Goal: Complete application form

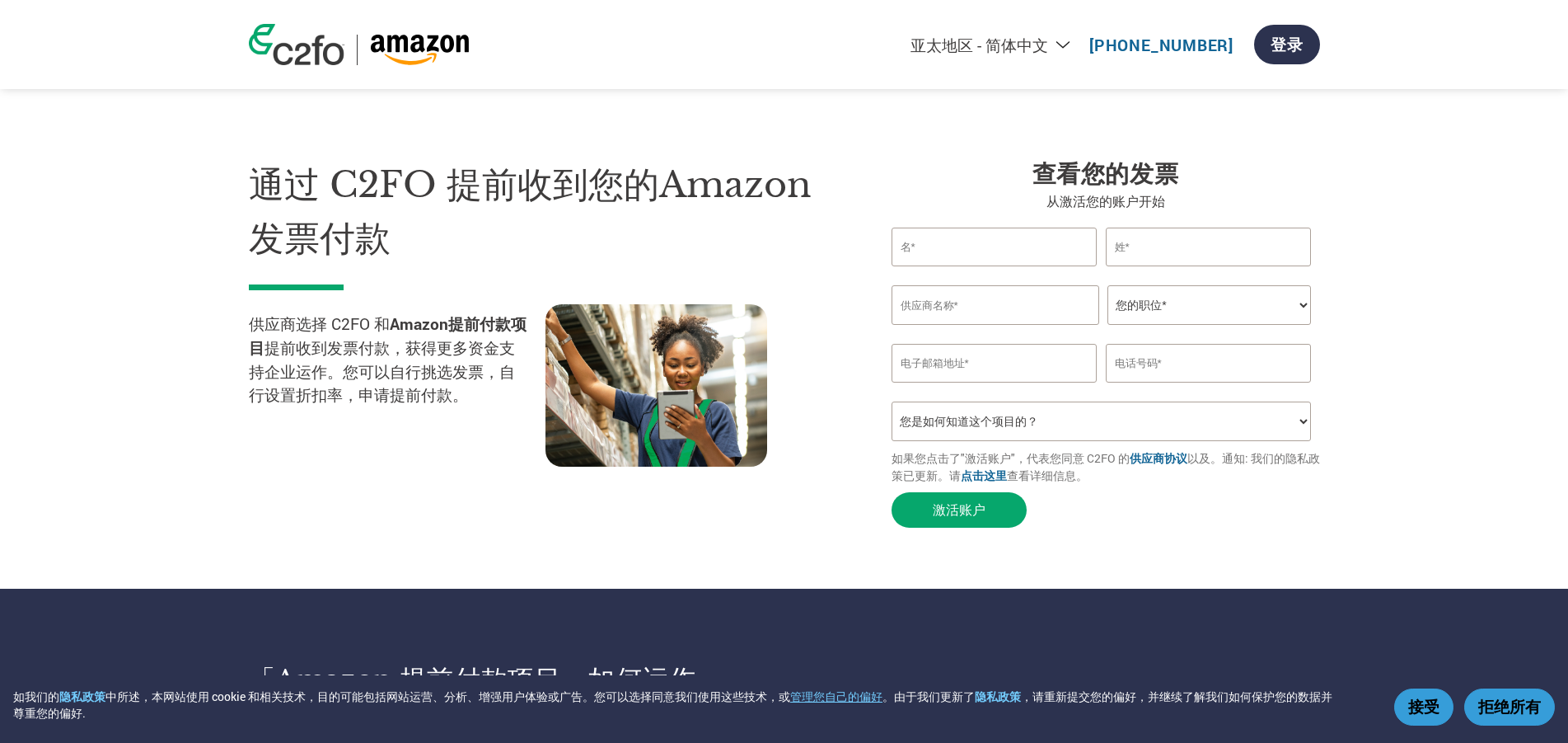
select select "zh-CN"
click at [215, 409] on section "通过 C2FO 提前收到您的Amazon发票付款 供应商选择 C2FO 和 Amazon提前付款项目 提前收到发票付款，获得更多资金支持企业运作。您可以自行挑…" at bounding box center [784, 327] width 1568 height 522
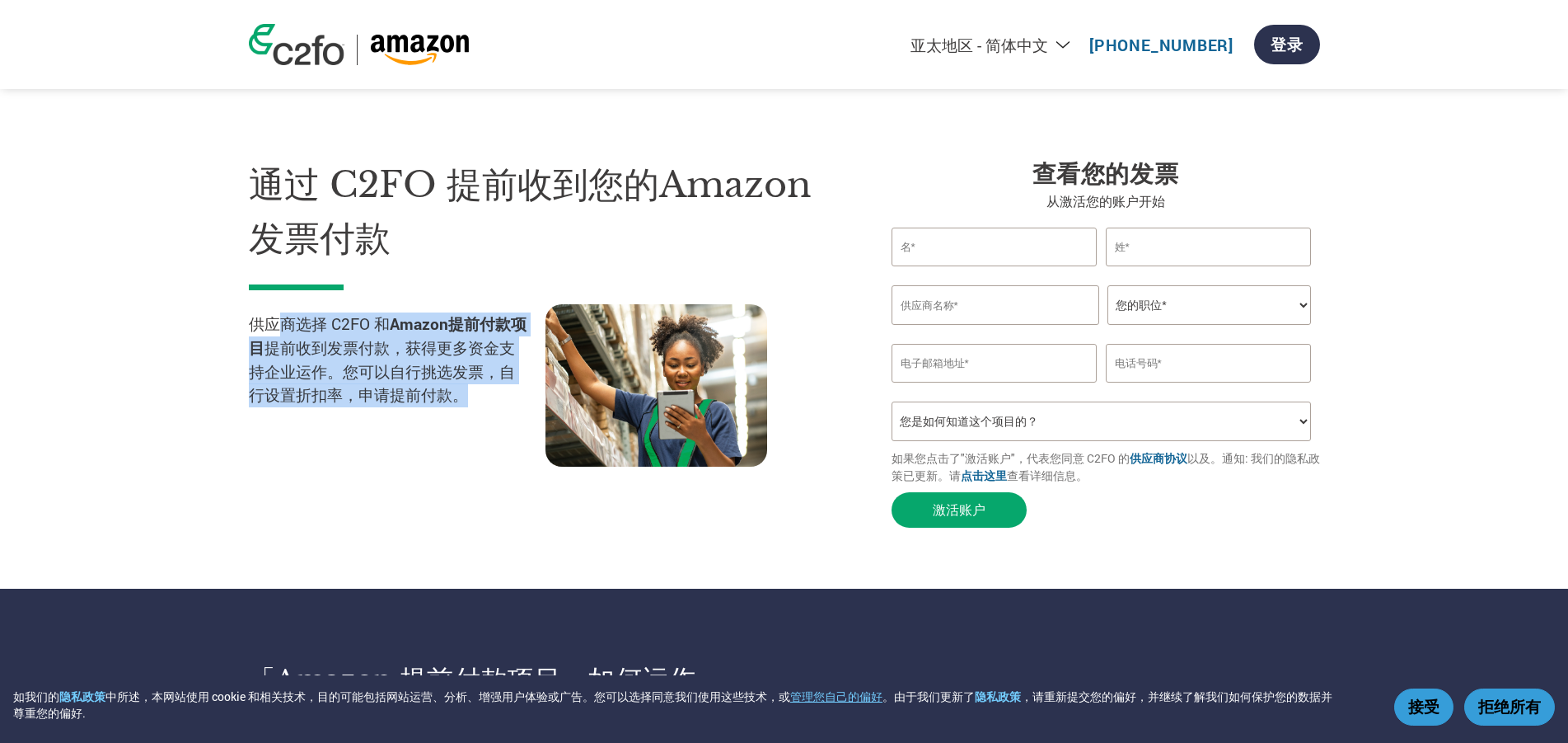
drag, startPoint x: 275, startPoint y: 320, endPoint x: 471, endPoint y: 407, distance: 214.4
click at [471, 407] on p "供应商选择 C2FO 和 Amazon提前付款项目 提前收到发票付款，获得更多资金支持企业运作。您可以自行挑选发票，自行设置折扣率，申请提前付款。" at bounding box center [397, 360] width 297 height 95
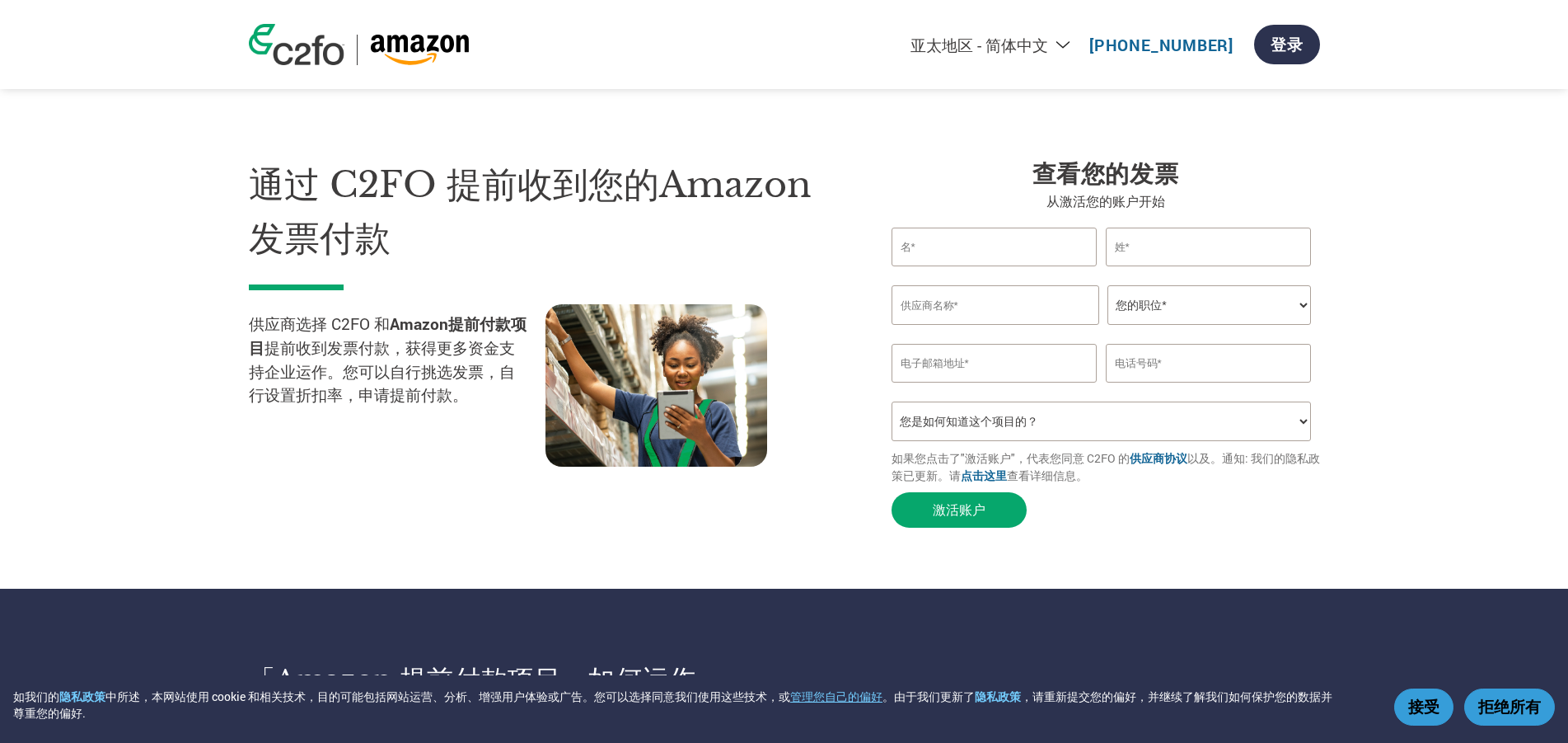
click at [153, 164] on section "通过 C2FO 提前收到您的Amazon发票付款 供应商选择 C2FO 和 Amazon提前付款项目 提前收到发票付款，获得更多资金支持企业运作。您可以自行挑…" at bounding box center [784, 327] width 1568 height 522
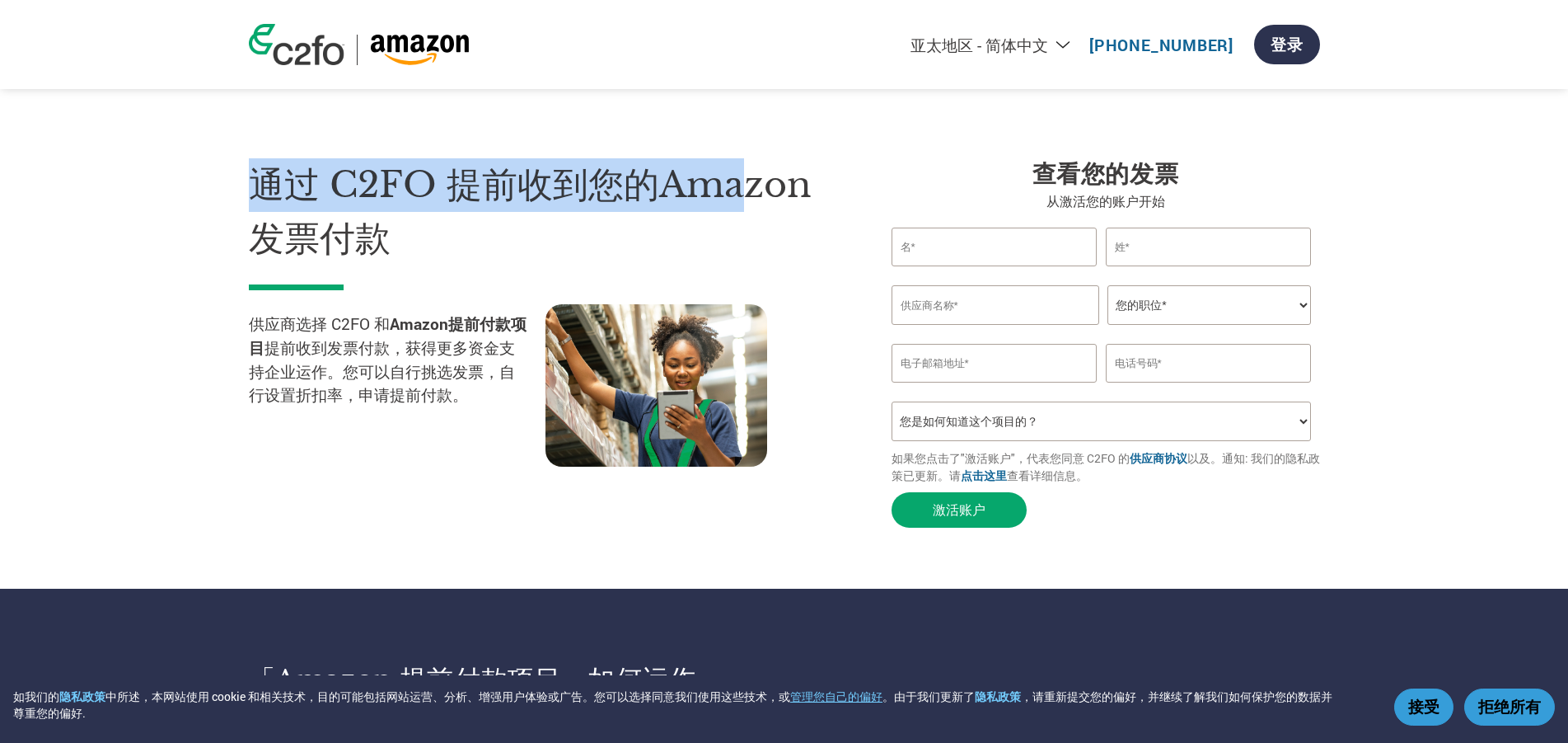
drag, startPoint x: 377, startPoint y: 189, endPoint x: 752, endPoint y: 140, distance: 378.2
click at [752, 140] on section "通过 C2FO 提前收到您的Amazon发票付款 供应商选择 C2FO 和 Amazon提前付款项目 提前收到发票付款，获得更多资金支持企业运作。您可以自行挑…" at bounding box center [784, 327] width 1568 height 522
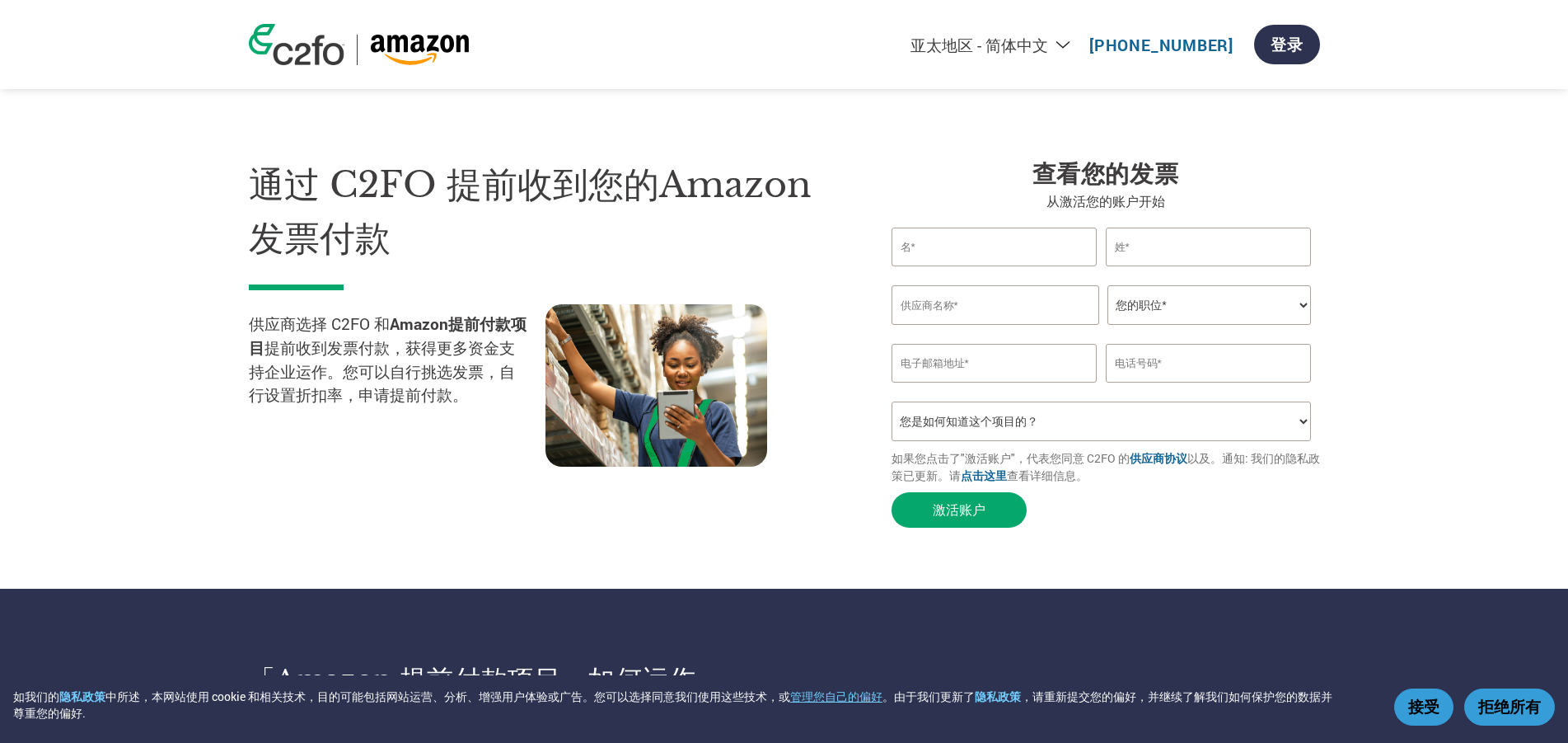
click at [988, 253] on input "text" at bounding box center [994, 247] width 206 height 39
click at [973, 311] on input "text" at bounding box center [995, 305] width 208 height 40
click at [1219, 317] on select "您的职位* 首席财务官 会计长 财务长 财务总监 信贷经理 首席执行官 总裁 企业主/创始人 会计人员 簿记人员 应收账款人员 办公室经理 其他" at bounding box center [1209, 305] width 203 height 40
click at [969, 367] on input "email" at bounding box center [994, 363] width 206 height 39
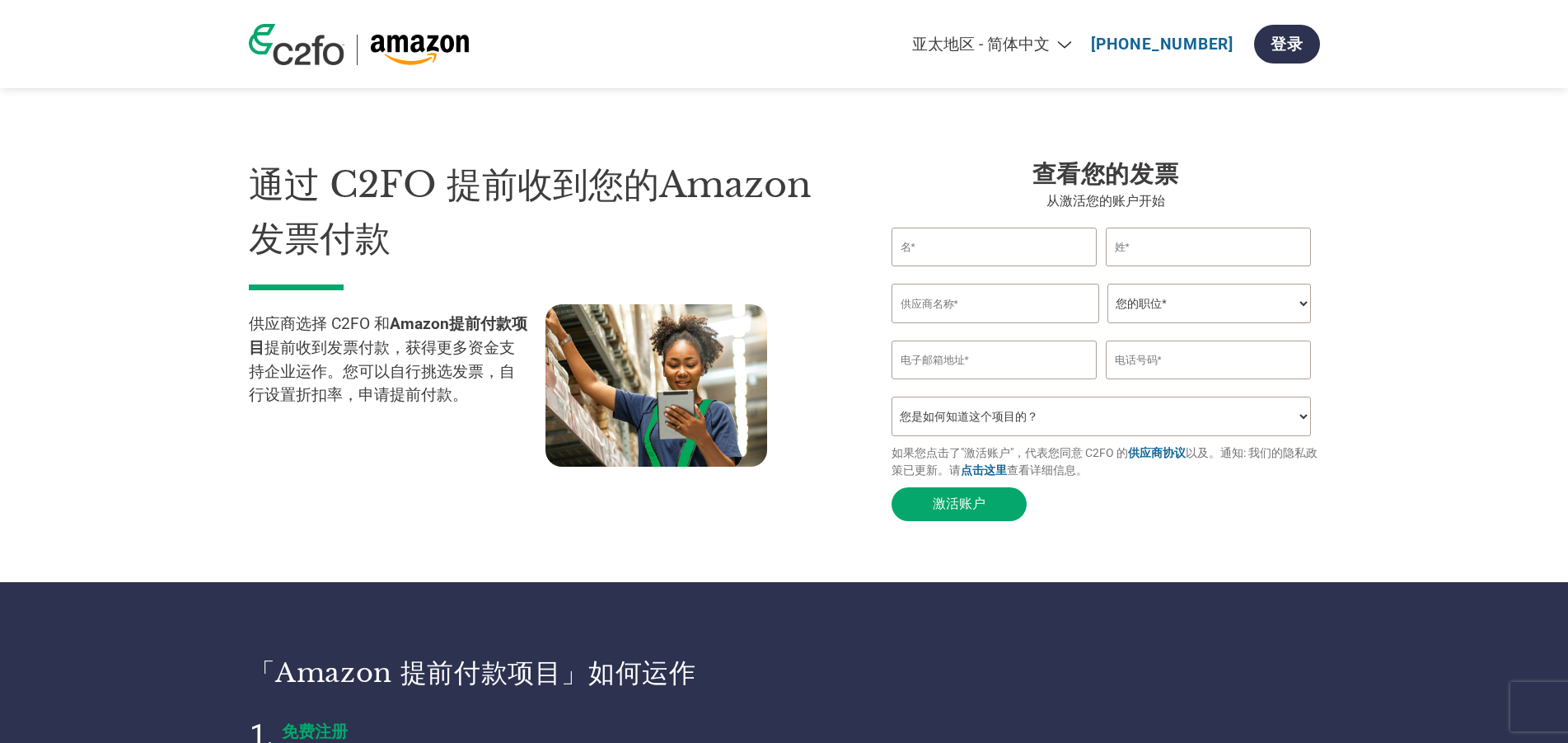
select select "zh-CN"
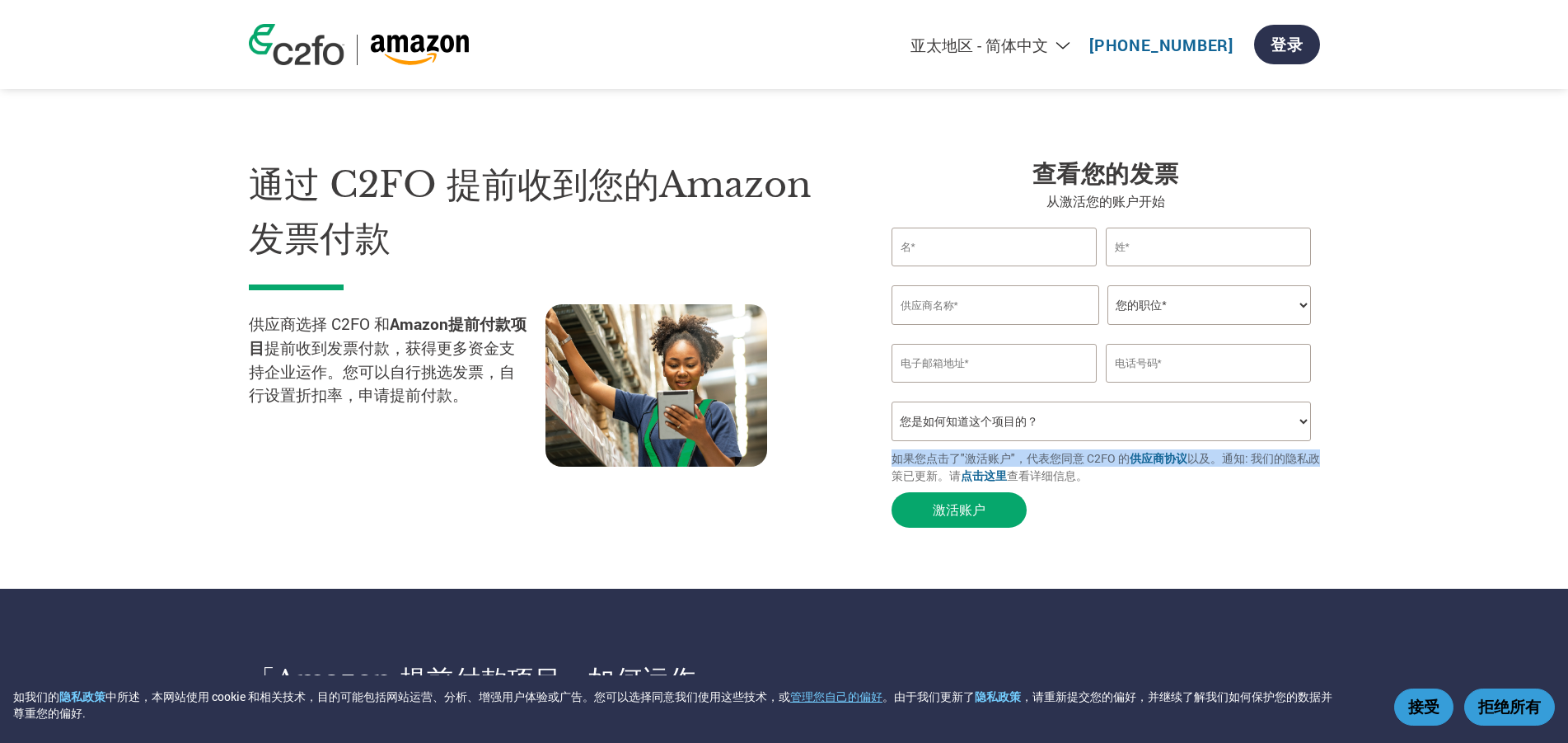
drag, startPoint x: 894, startPoint y: 464, endPoint x: 1372, endPoint y: 467, distance: 478.0
click at [1372, 467] on section "通过 C2FO 提前收到您的Amazon发票付款 供应商选择 C2FO 和 Amazon提前付款项目 提前收到发票付款，获得更多资金支持企业运作。您可以自行挑…" at bounding box center [784, 327] width 1568 height 522
click at [1283, 515] on form "Invalid first name or first name is too long Invalid last name or last name is …" at bounding box center [1106, 381] width 429 height 309
click at [997, 480] on link "点击这里" at bounding box center [984, 475] width 46 height 15
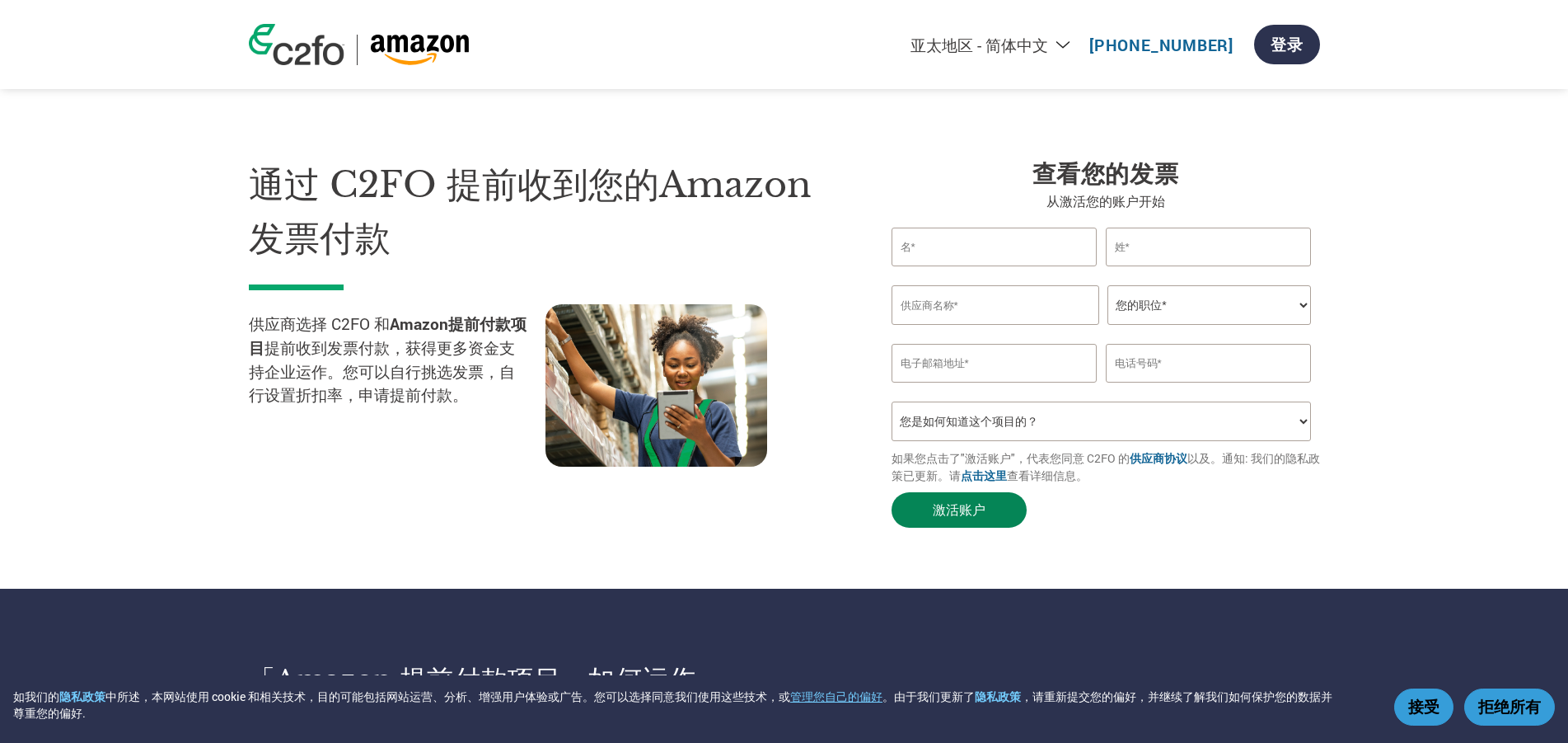
click at [936, 520] on button "激活账户" at bounding box center [960, 510] width 135 height 36
click at [1166, 258] on input "text" at bounding box center [1208, 247] width 206 height 39
click at [1169, 298] on select "您的职位* 首席财务官 会计长 财务长 财务总监 信贷经理 首席执行官 总裁 企业主/创始人 会计人员 簿记人员 应收账款人员 办公室经理 其他" at bounding box center [1209, 305] width 203 height 40
select select "OWNER_FOUNDER"
click at [1108, 286] on select "您的职位* 首席财务官 会计长 财务长 财务总监 信贷经理 首席执行官 总裁 企业主/创始人 会计人员 簿记人员 应收账款人员 办公室经理 其他" at bounding box center [1209, 305] width 203 height 40
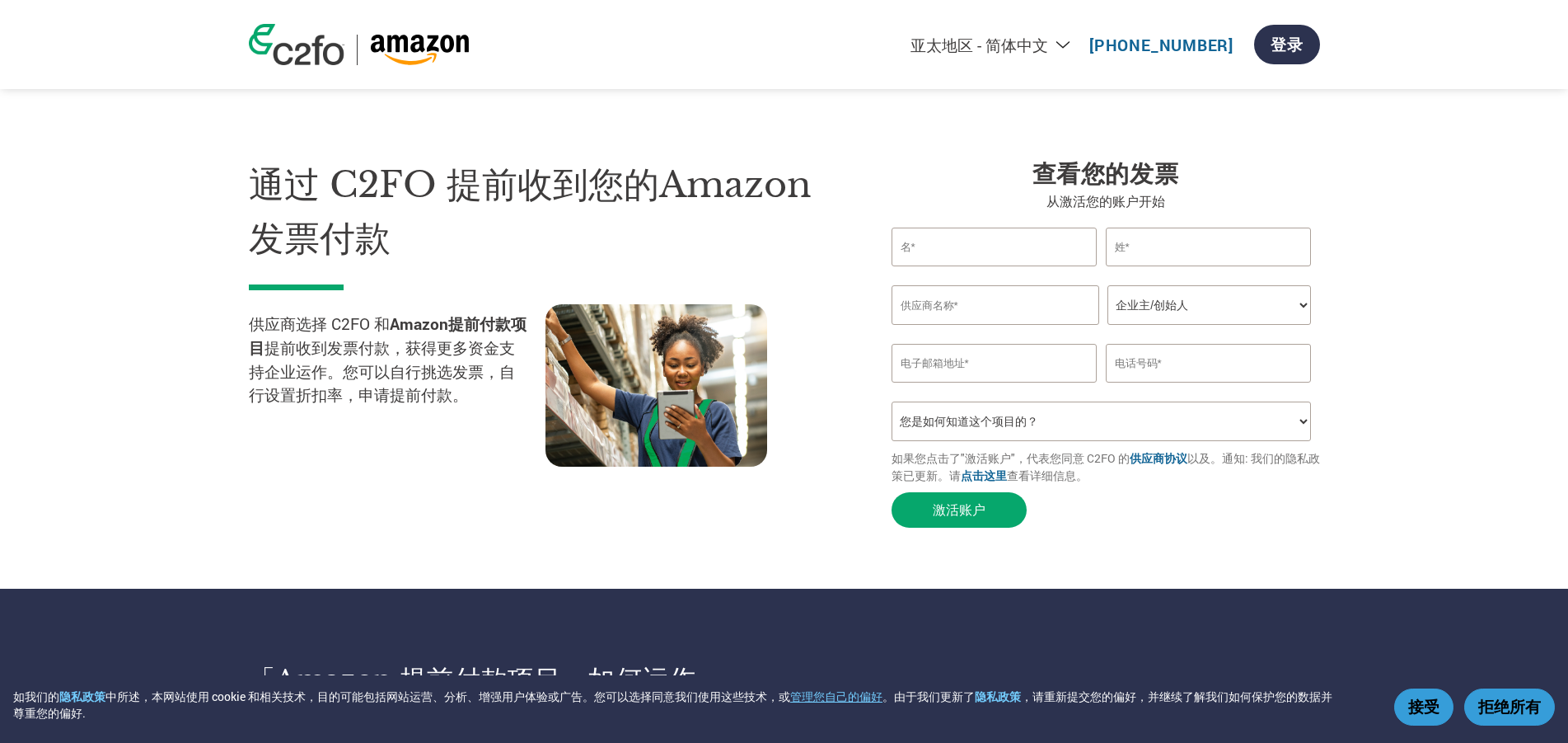
click at [993, 309] on input "text" at bounding box center [995, 305] width 208 height 40
click at [1168, 370] on input "text" at bounding box center [1208, 363] width 206 height 39
click at [980, 426] on select "您是如何知道这个项目的？ 从我的客户处得知 收到了电子邮件 社交媒体 在线搜索 家人/朋友/熟人 在一次活动中 其他" at bounding box center [1102, 421] width 420 height 40
click at [1270, 42] on link "登录" at bounding box center [1287, 45] width 66 height 40
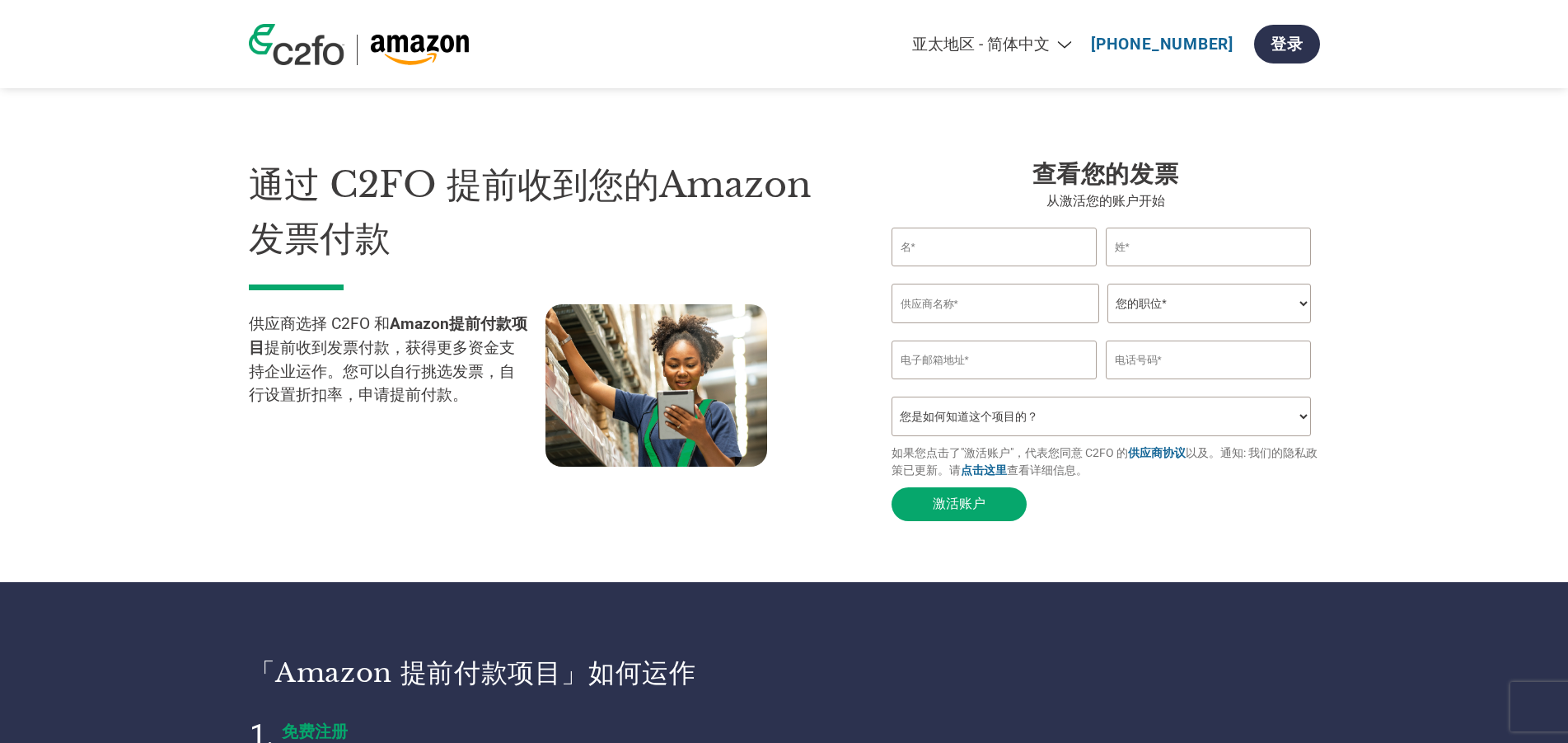
select select "zh-CN"
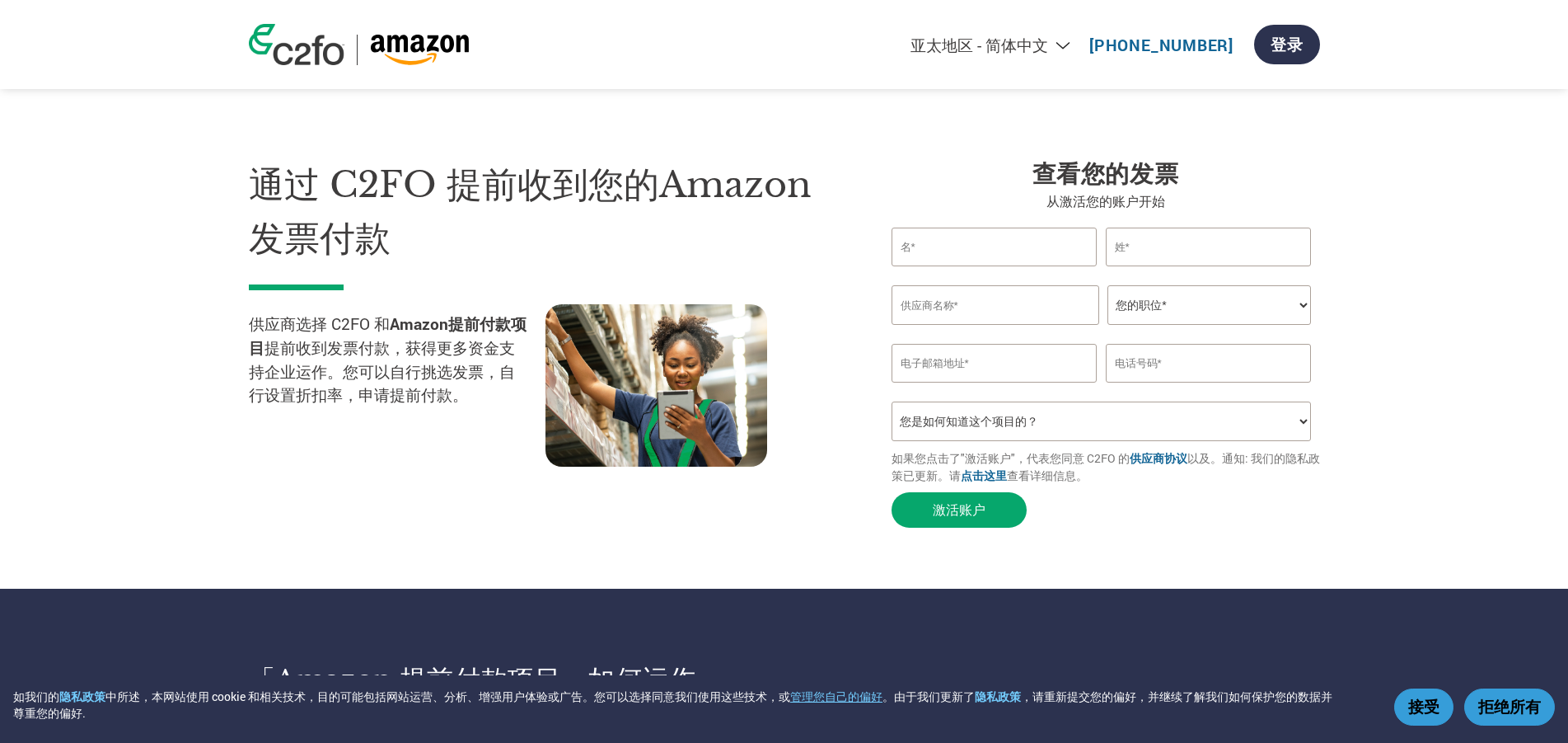
drag, startPoint x: 1419, startPoint y: 714, endPoint x: 679, endPoint y: 499, distance: 770.6
click at [456, 490] on div "通过 C2FO 提前收到您的Amazon发票付款 供应商选择 C2FO 和 Amazon提前付款项目 提前收到发票付款，获得更多资金支持企业运作。您可以自行挑…" at bounding box center [557, 347] width 618 height 377
click at [1425, 711] on button "接受" at bounding box center [1423, 706] width 59 height 37
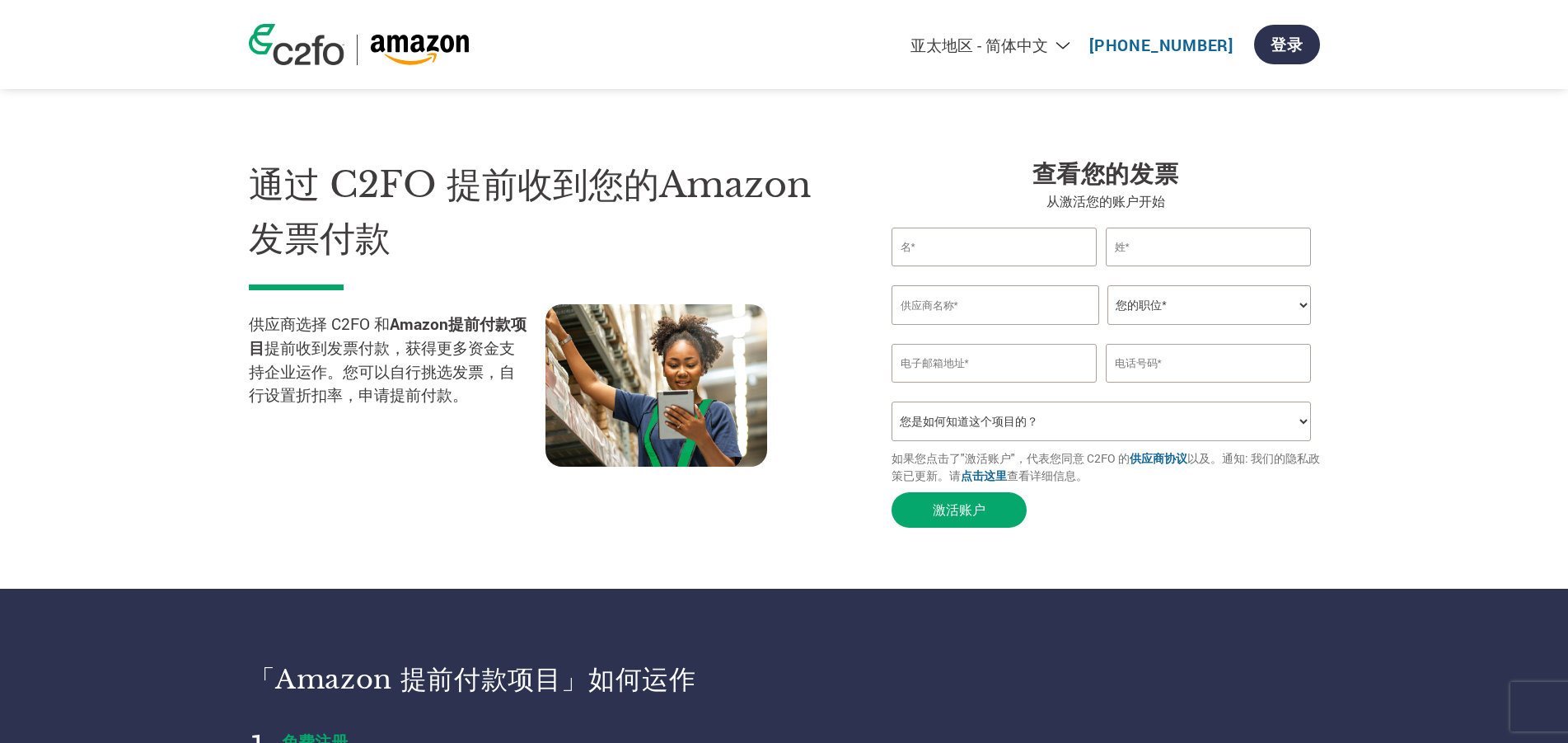
scroll to position [494, 0]
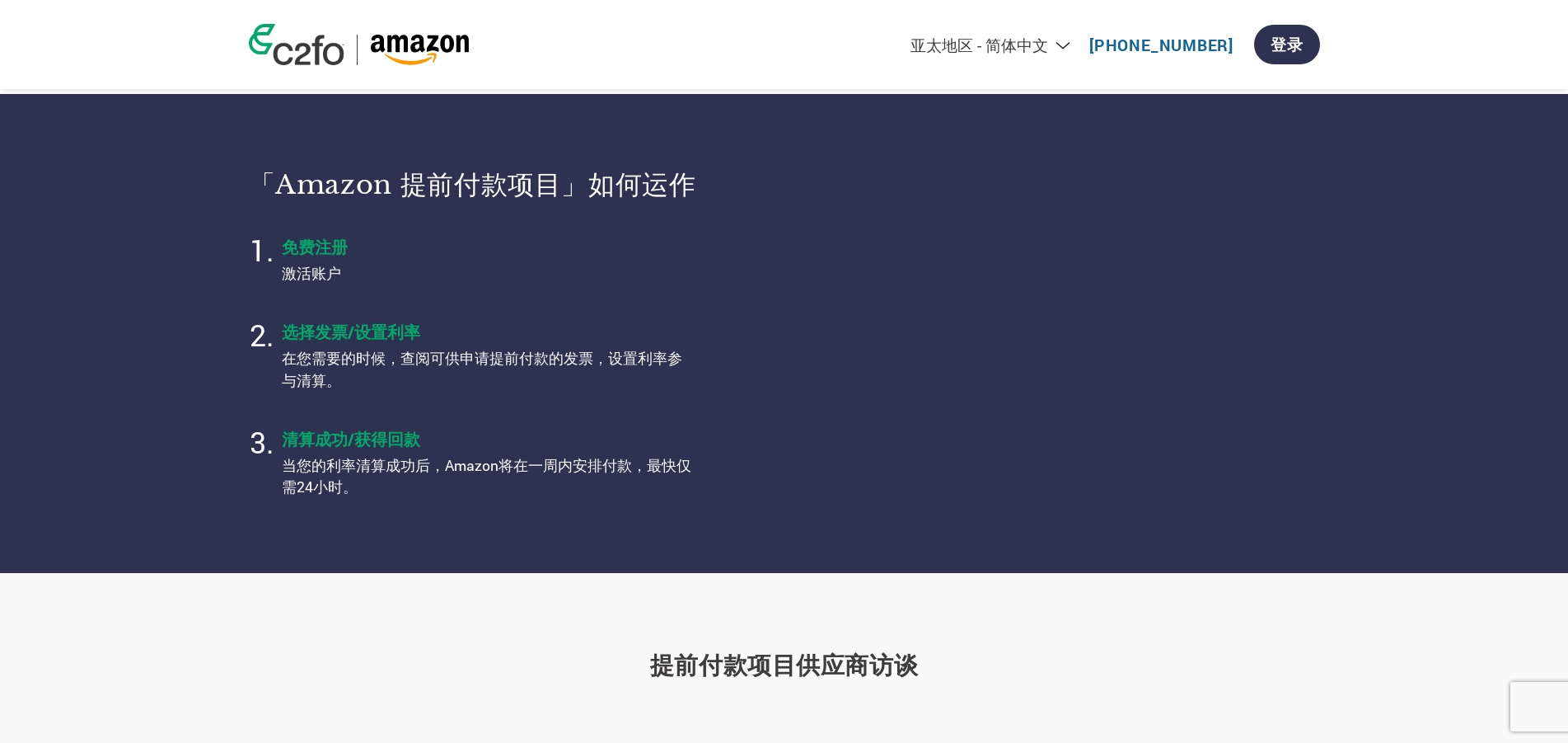
drag, startPoint x: 670, startPoint y: 29, endPoint x: 718, endPoint y: 45, distance: 50.6
click at [670, 30] on div "Americas - English Américas - Español Américas - Português Amériques - Français…" at bounding box center [784, 45] width 1096 height 89
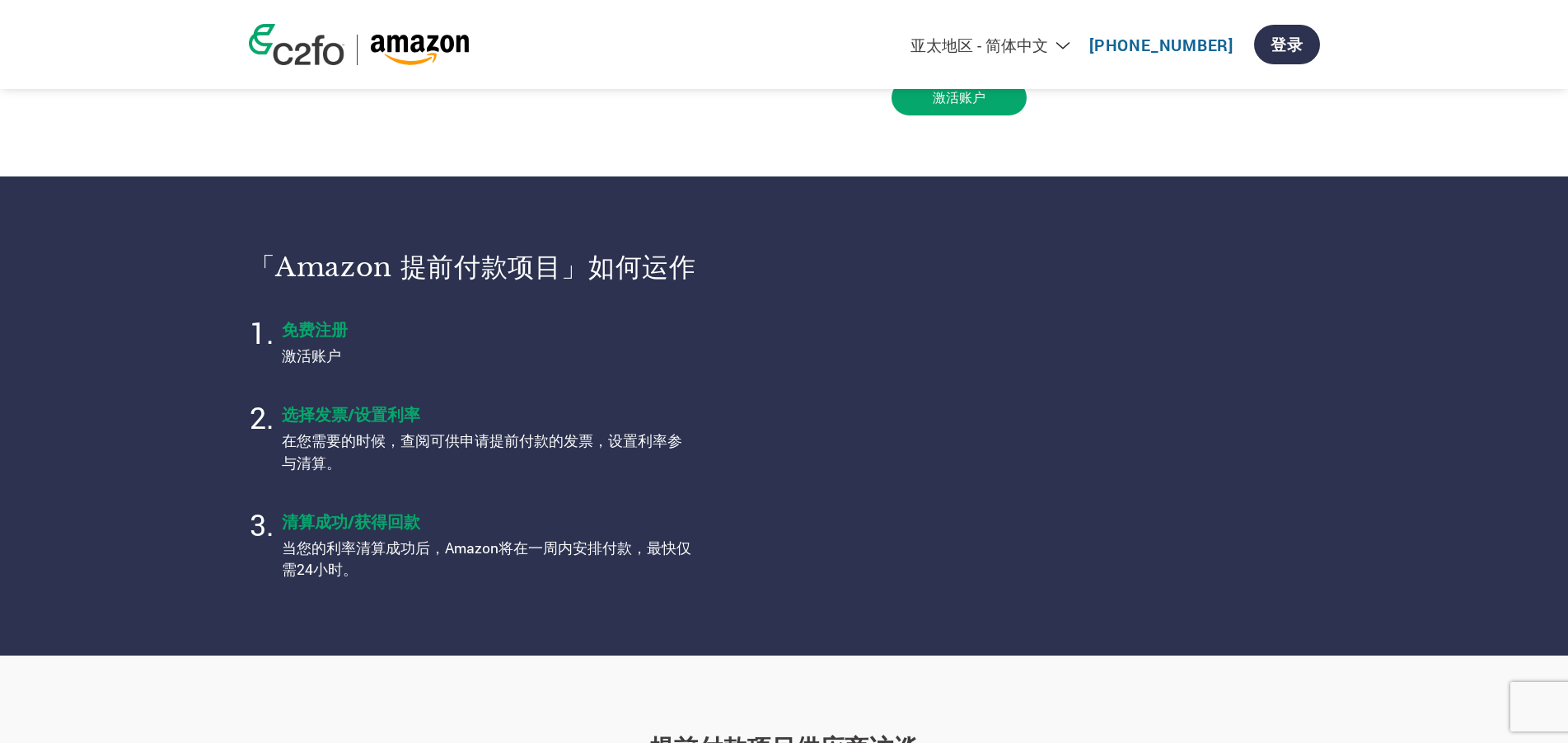
scroll to position [0, 0]
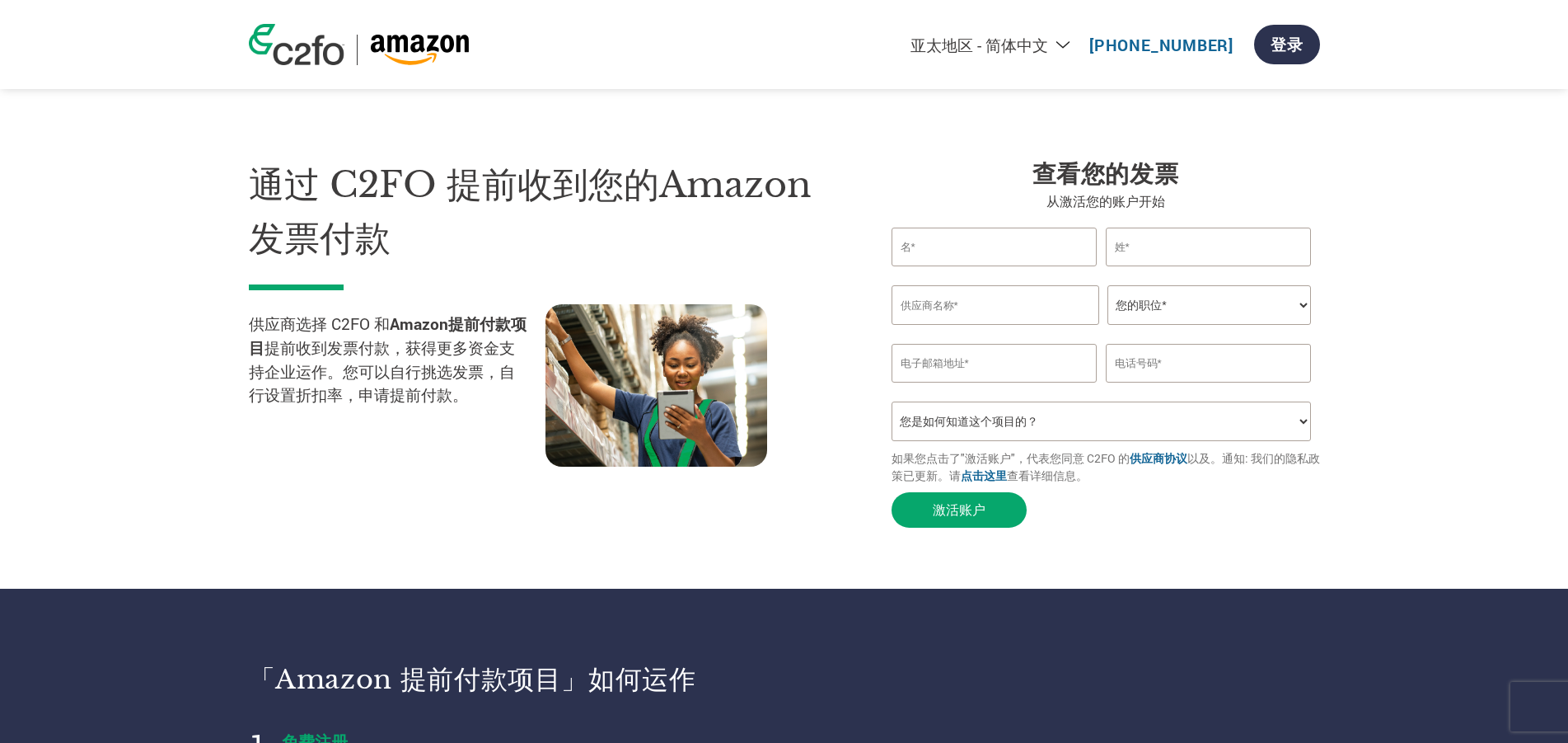
click at [1214, 247] on input "text" at bounding box center [1208, 247] width 206 height 39
click at [942, 308] on input "text" at bounding box center [995, 305] width 208 height 40
click at [1033, 324] on input "text" at bounding box center [995, 305] width 208 height 40
click at [1015, 310] on input "text" at bounding box center [995, 305] width 208 height 40
click at [58, 366] on section "通过 C2FO 提前收到您的Amazon发票付款 供应商选择 C2FO 和 Amazon提前付款项目 提前收到发票付款，获得更多资金支持企业运作。您可以自行挑…" at bounding box center [784, 327] width 1568 height 522
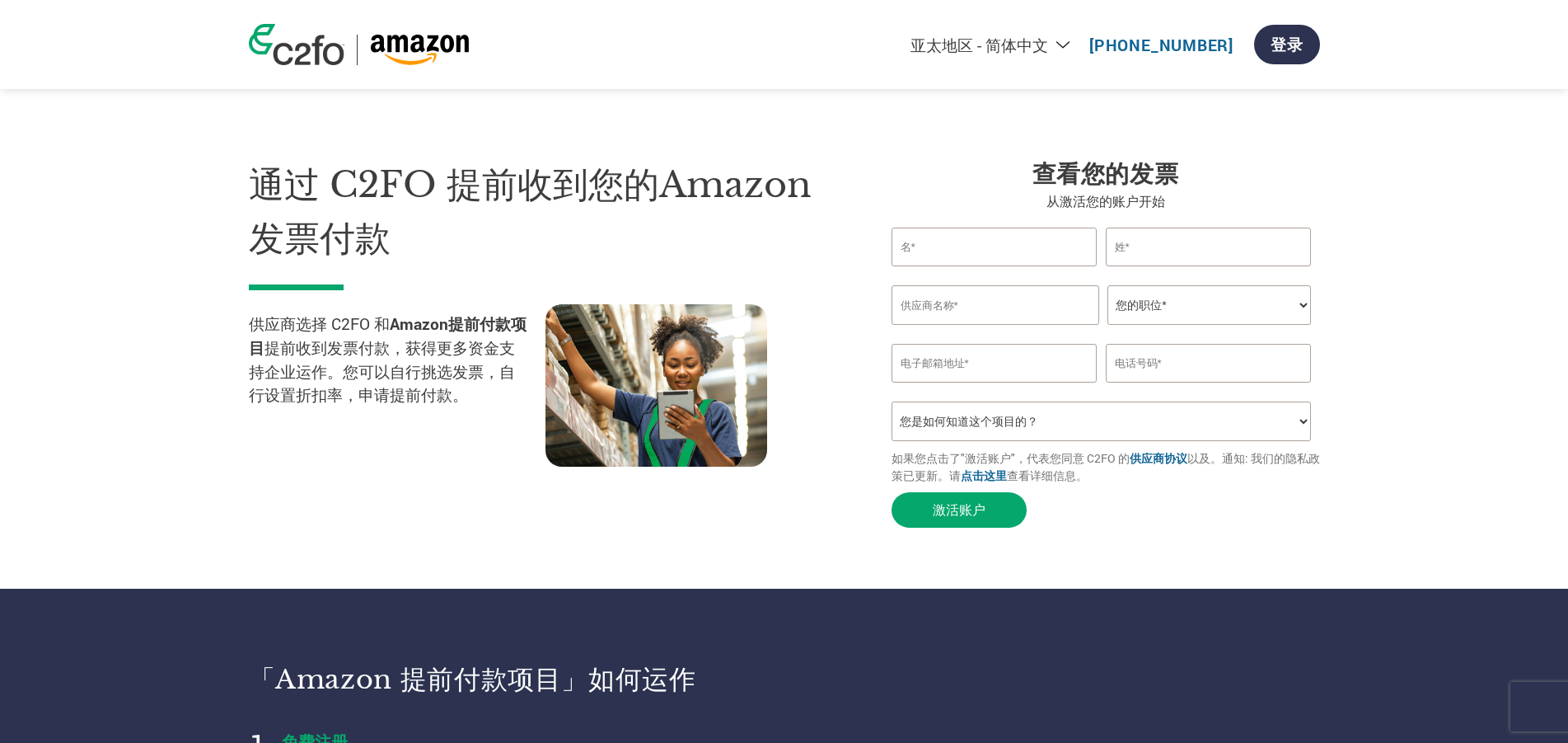
click at [1156, 465] on link "供应商协议" at bounding box center [1159, 458] width 58 height 15
click at [411, 322] on strong "Amazon提前付款项目" at bounding box center [387, 336] width 278 height 45
click at [363, 358] on p "供应商选择 C2FO 和 Amazon提前付款项目 提前收到发票付款，获得更多资金支持企业运作。您可以自行挑选发票，自行设置折扣率，申请提前付款。" at bounding box center [397, 360] width 297 height 95
click at [1004, 483] on link "点击这里" at bounding box center [984, 475] width 46 height 15
click at [1065, 42] on select "Americas - English Américas - Español [GEOGRAPHIC_DATA] - Português [GEOGRAPHIC…" at bounding box center [890, 45] width 381 height 20
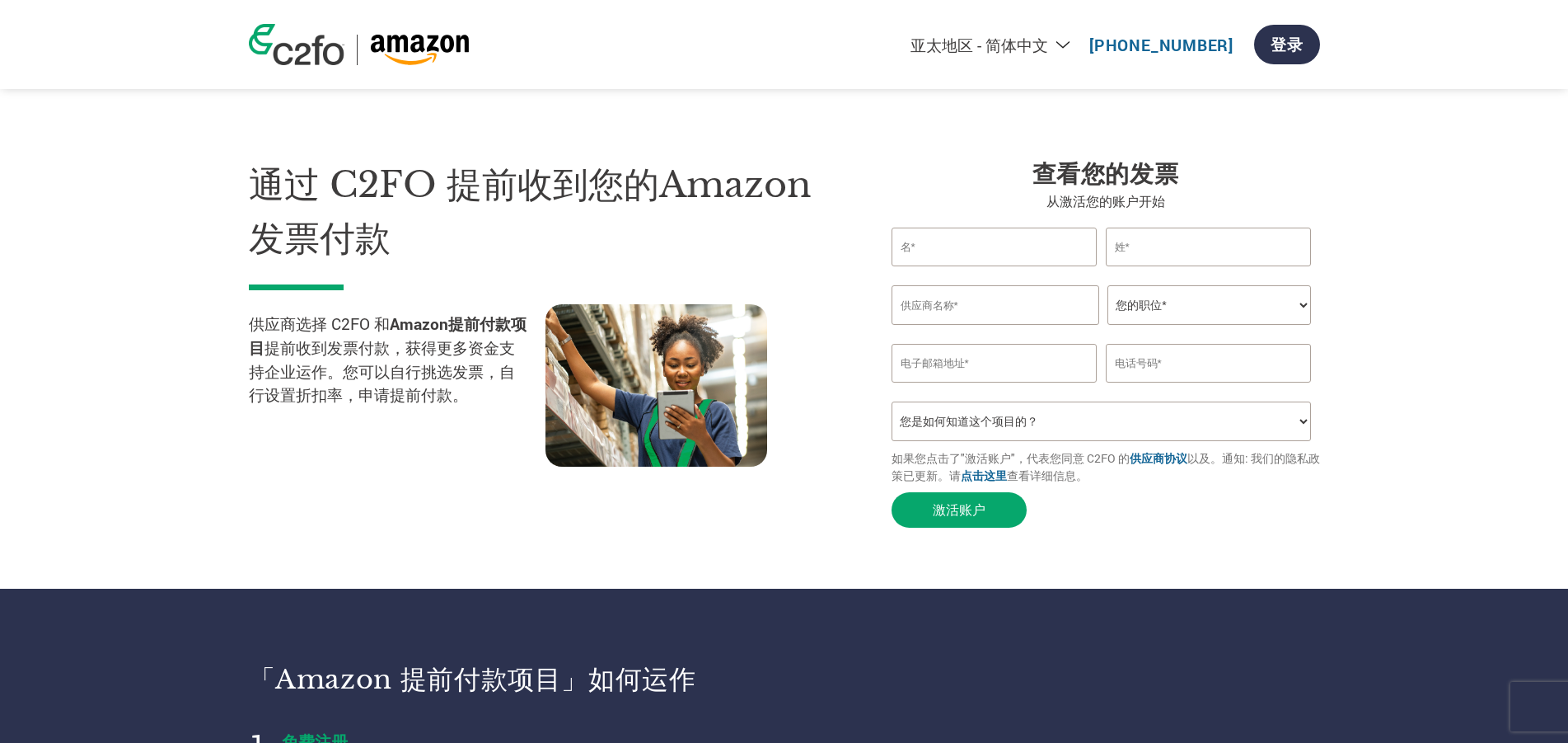
click at [1536, 99] on section "通过 C2FO 提前收到您的Amazon发票付款 供应商选择 C2FO 和 Amazon提前付款项目 提前收到发票付款，获得更多资金支持企业运作。您可以自行挑…" at bounding box center [784, 327] width 1568 height 522
drag, startPoint x: 935, startPoint y: 459, endPoint x: 1281, endPoint y: 474, distance: 346.3
click at [1281, 474] on p "如果您点击了"激活账户"，代表您同意 C2FO 的 供应商协议 以及。通知: 我们的隐私政策已更新。请 点击这里 查看详细信息。" at bounding box center [1106, 466] width 429 height 35
click at [1200, 536] on form "Invalid first name or first name is too long Invalid last name or last name is …" at bounding box center [1106, 381] width 429 height 309
click at [1011, 419] on select "您是如何知道这个项目的？ 从我的客户处得知 收到了电子邮件 社交媒体 在线搜索 家人/朋友/熟人 在一次活动中 其他" at bounding box center [1102, 421] width 420 height 40
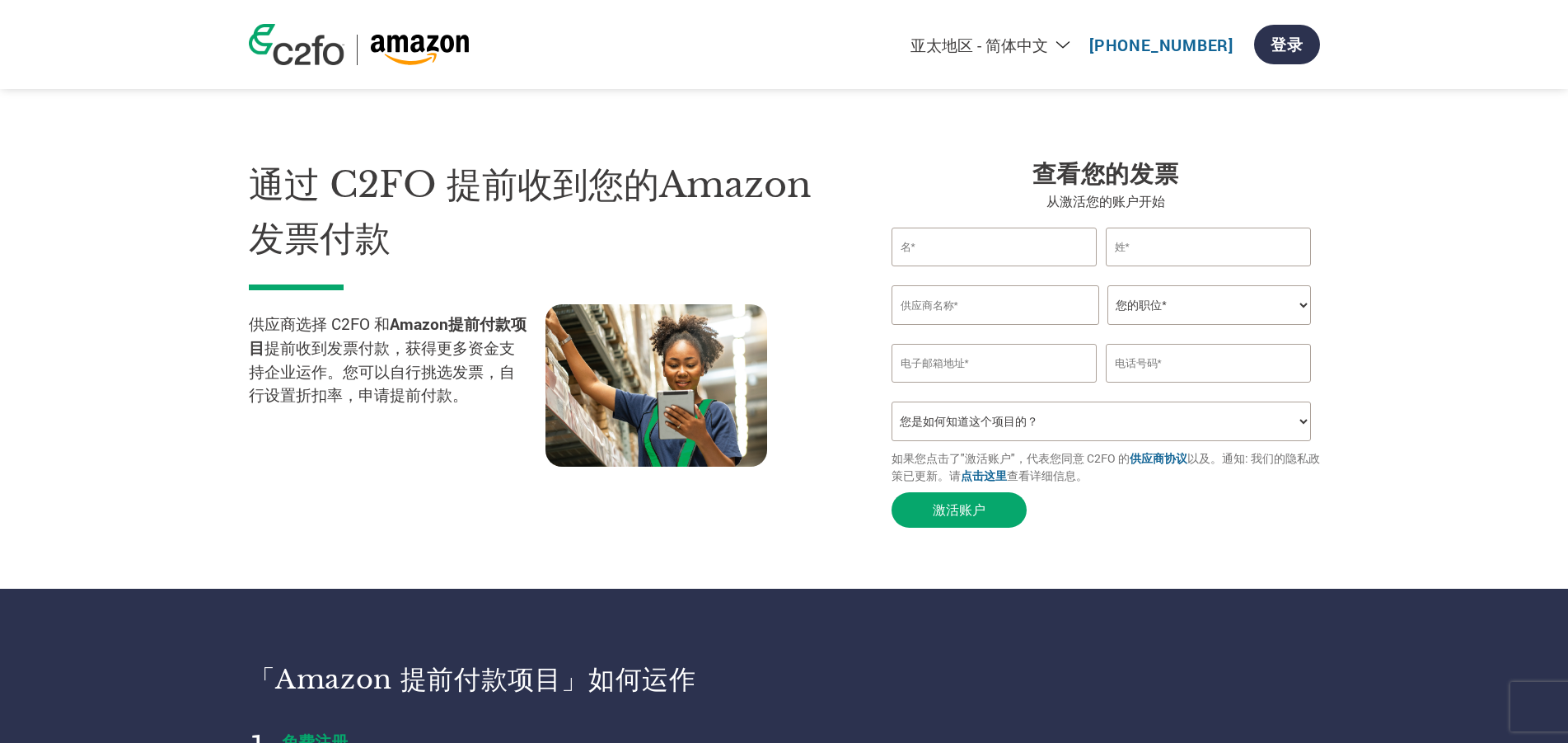
select select "Other"
click at [892, 407] on select "您是如何知道这个项目的？ 从我的客户处得知 收到了电子邮件 社交媒体 在线搜索 家人/朋友/熟人 在一次活动中 其他" at bounding box center [1102, 421] width 420 height 40
click at [1147, 241] on input "text" at bounding box center [1208, 247] width 206 height 39
click at [1265, 312] on select "您的职位* 首席财务官 会计长 财务长 财务总监 信贷经理 首席执行官 总裁 企业主/创始人 会计人员 簿记人员 应收账款人员 办公室经理 其他" at bounding box center [1209, 305] width 203 height 40
select select "OWNER_FOUNDER"
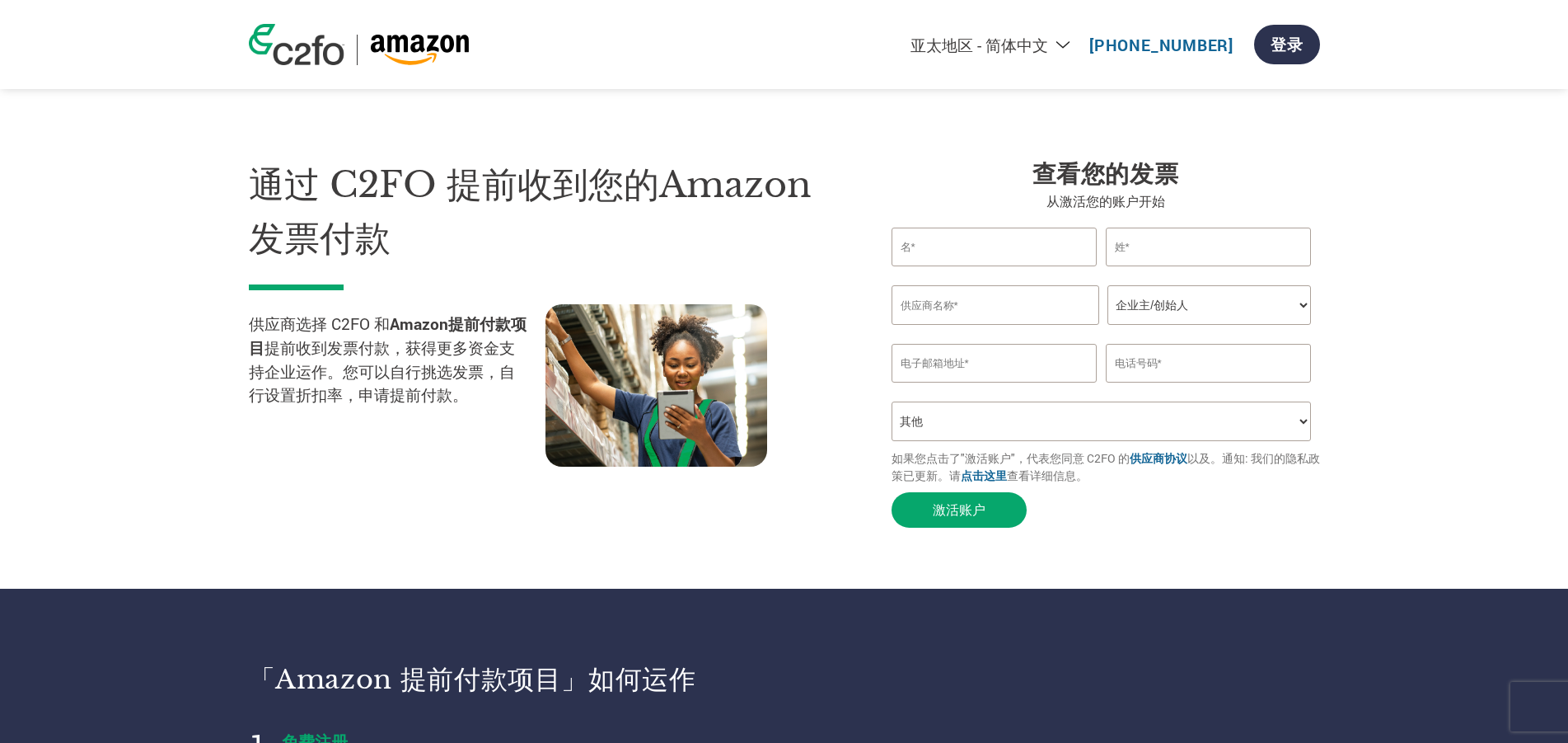
click at [1108, 286] on select "您的职位* 首席财务官 会计长 财务长 财务总监 信贷经理 首席执行官 总裁 企业主/创始人 会计人员 簿记人员 应收账款人员 办公室经理 其他" at bounding box center [1209, 305] width 203 height 40
click at [1124, 374] on input "text" at bounding box center [1208, 363] width 206 height 39
type input "13318814002"
drag, startPoint x: 1108, startPoint y: 372, endPoint x: 1064, endPoint y: 372, distance: 44.0
click at [1064, 372] on div "13318814002" at bounding box center [1106, 363] width 429 height 39
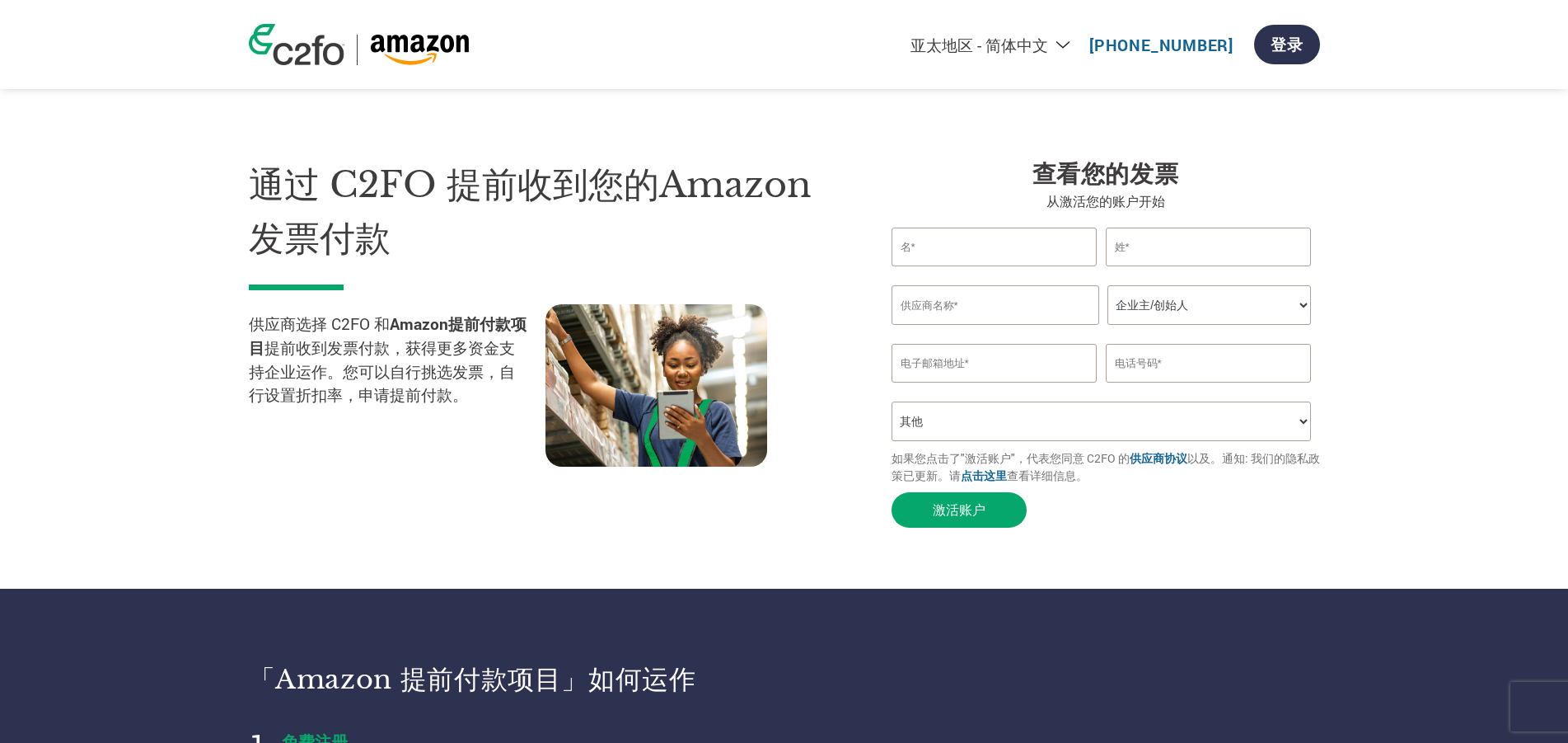
click at [1151, 252] on input "text" at bounding box center [1208, 247] width 206 height 39
type input "樊"
click at [979, 236] on input "text" at bounding box center [994, 247] width 206 height 39
type input "化军"
click at [1016, 316] on input "text" at bounding box center [995, 305] width 208 height 40
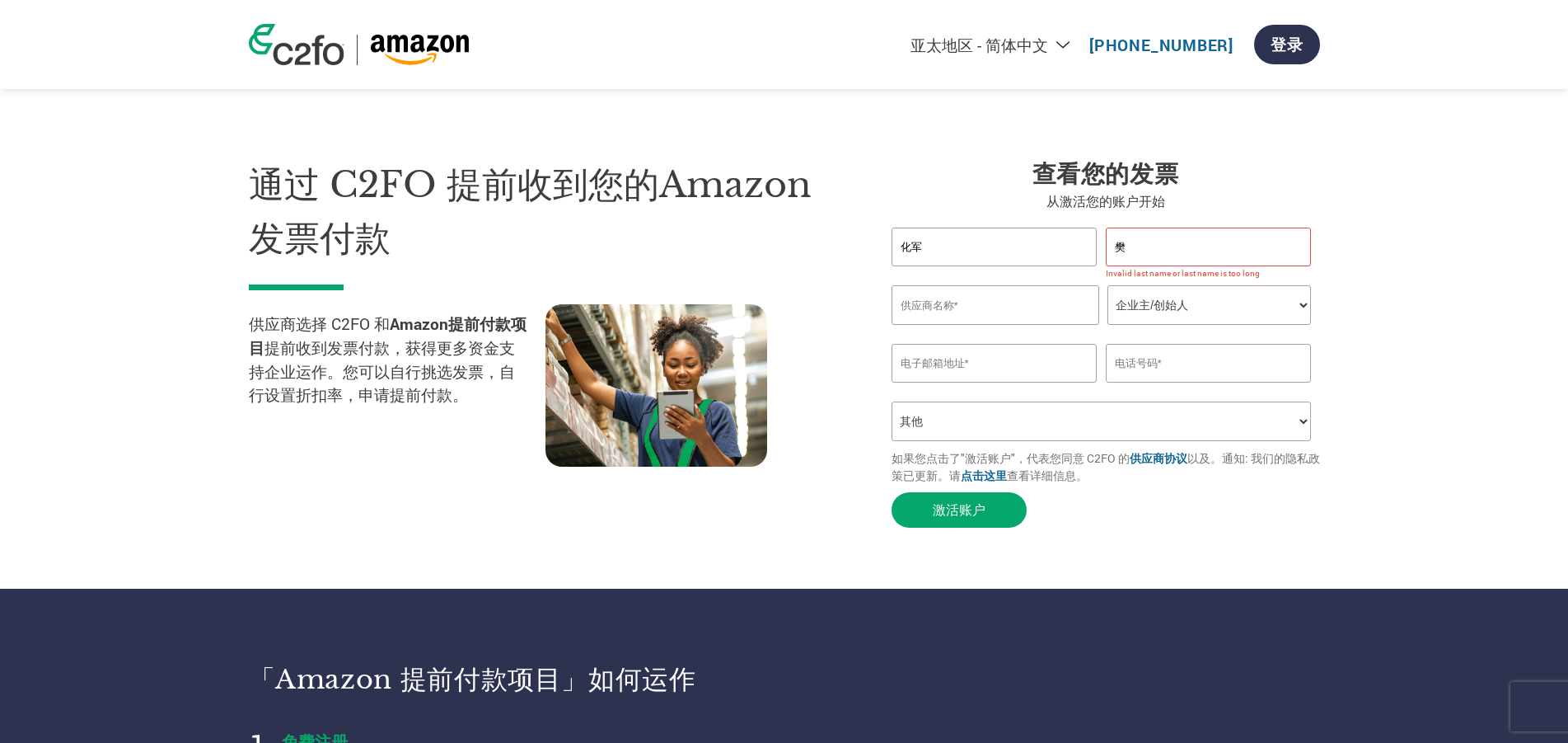
click at [987, 230] on input "化军" at bounding box center [994, 247] width 206 height 39
drag, startPoint x: 1139, startPoint y: 242, endPoint x: 1142, endPoint y: 253, distance: 11.4
click at [1139, 242] on input "樊" at bounding box center [1208, 247] width 206 height 39
click at [892, 492] on button "激活账户" at bounding box center [960, 510] width 135 height 36
click at [1154, 236] on input "樊" at bounding box center [1208, 247] width 206 height 39
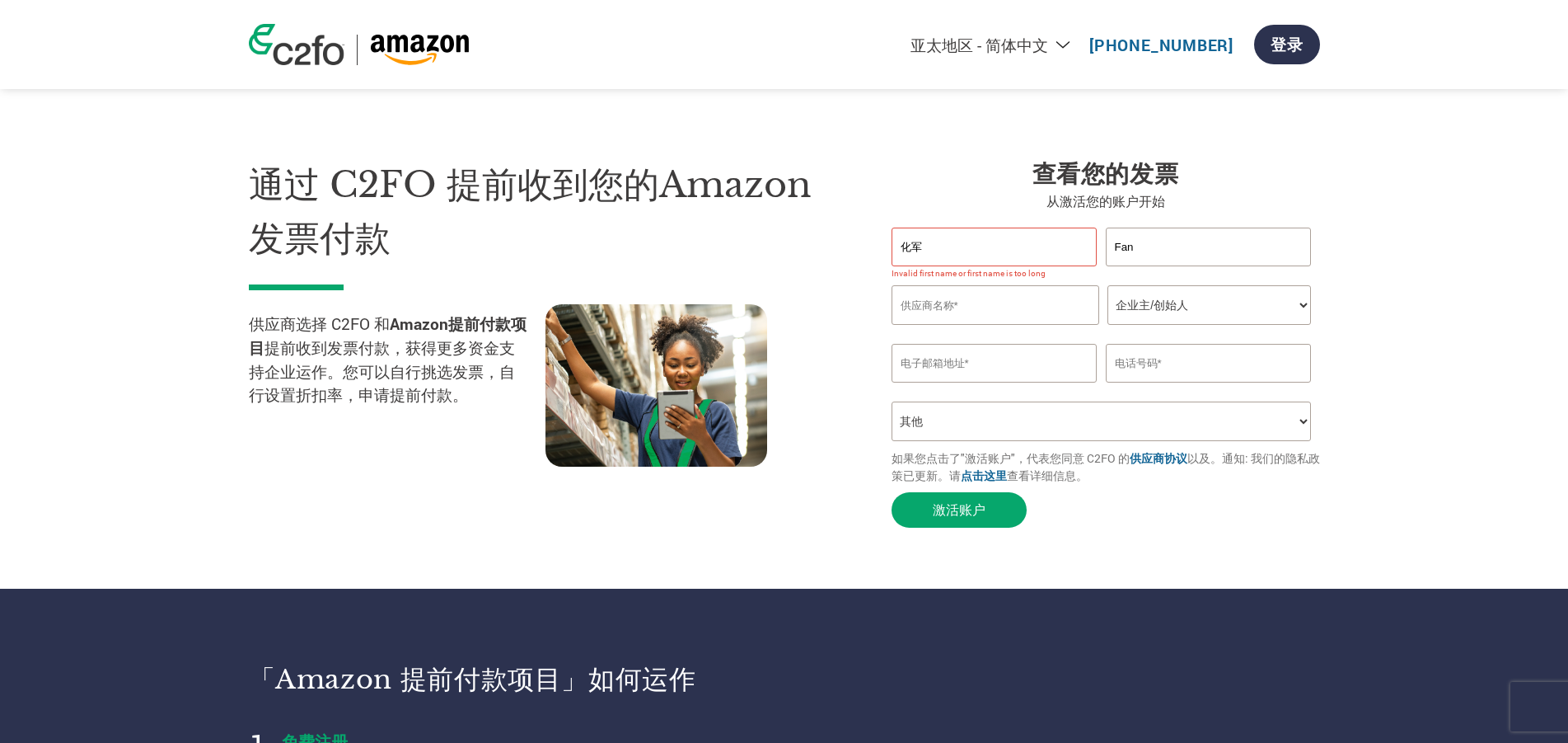
type input "Fan"
click at [940, 236] on input "化军" at bounding box center [994, 247] width 206 height 39
type input "化"
type input "[PERSON_NAME]"
click at [1008, 312] on input "text" at bounding box center [995, 305] width 208 height 40
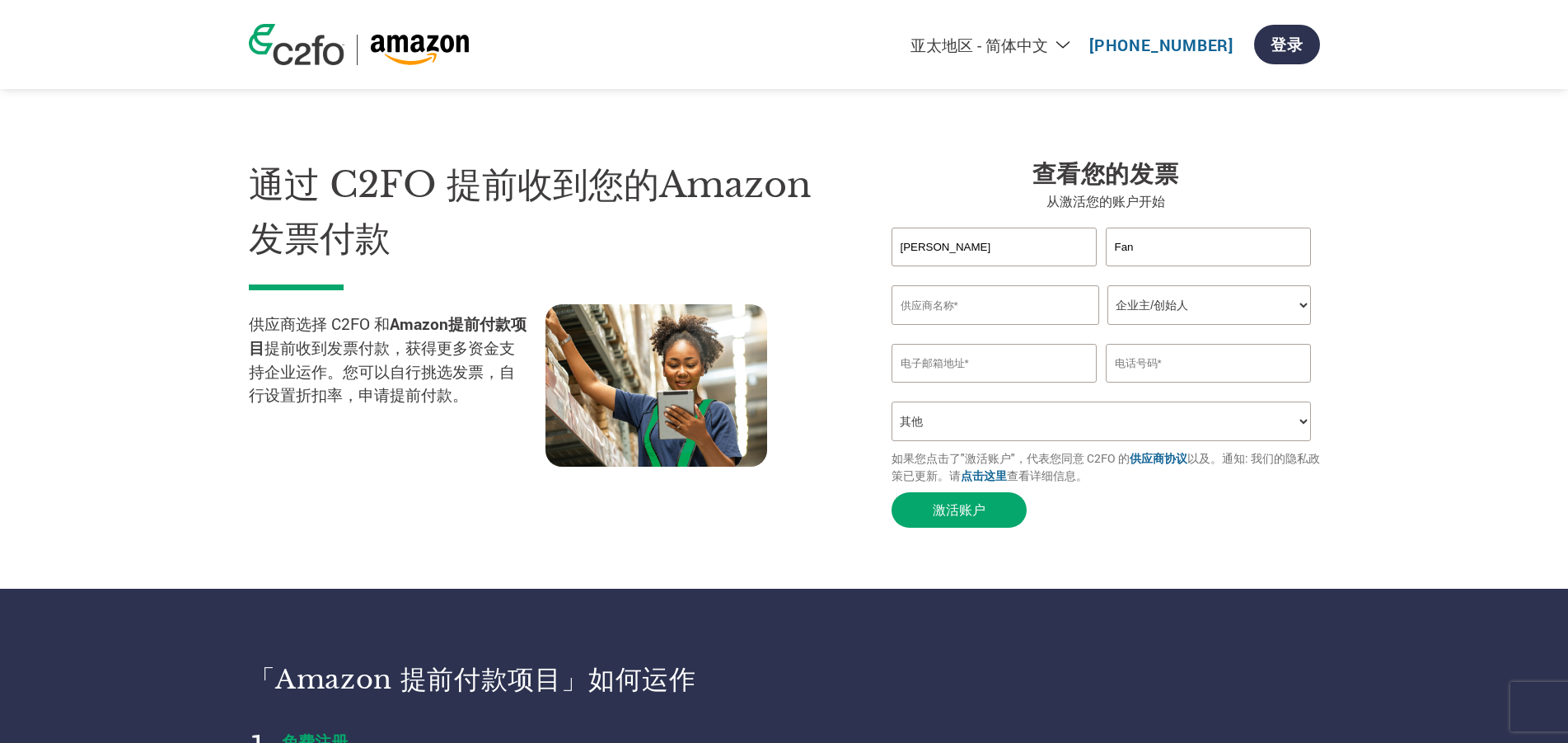
click at [1253, 311] on select "您的职位* 首席财务官 会计长 财务长 财务总监 信贷经理 首席执行官 总裁 企业主/创始人 会计人员 簿记人员 应收账款人员 办公室经理 其他" at bounding box center [1209, 305] width 203 height 40
click at [1108, 286] on select "您的职位* 首席财务官 会计长 财务长 财务总监 信贷经理 首席执行官 总裁 企业主/创始人 会计人员 簿记人员 应收账款人员 办公室经理 其他" at bounding box center [1209, 305] width 203 height 40
click at [980, 312] on input "text" at bounding box center [995, 305] width 208 height 40
click at [971, 312] on input "text" at bounding box center [995, 305] width 208 height 40
paste input "BA4K0"
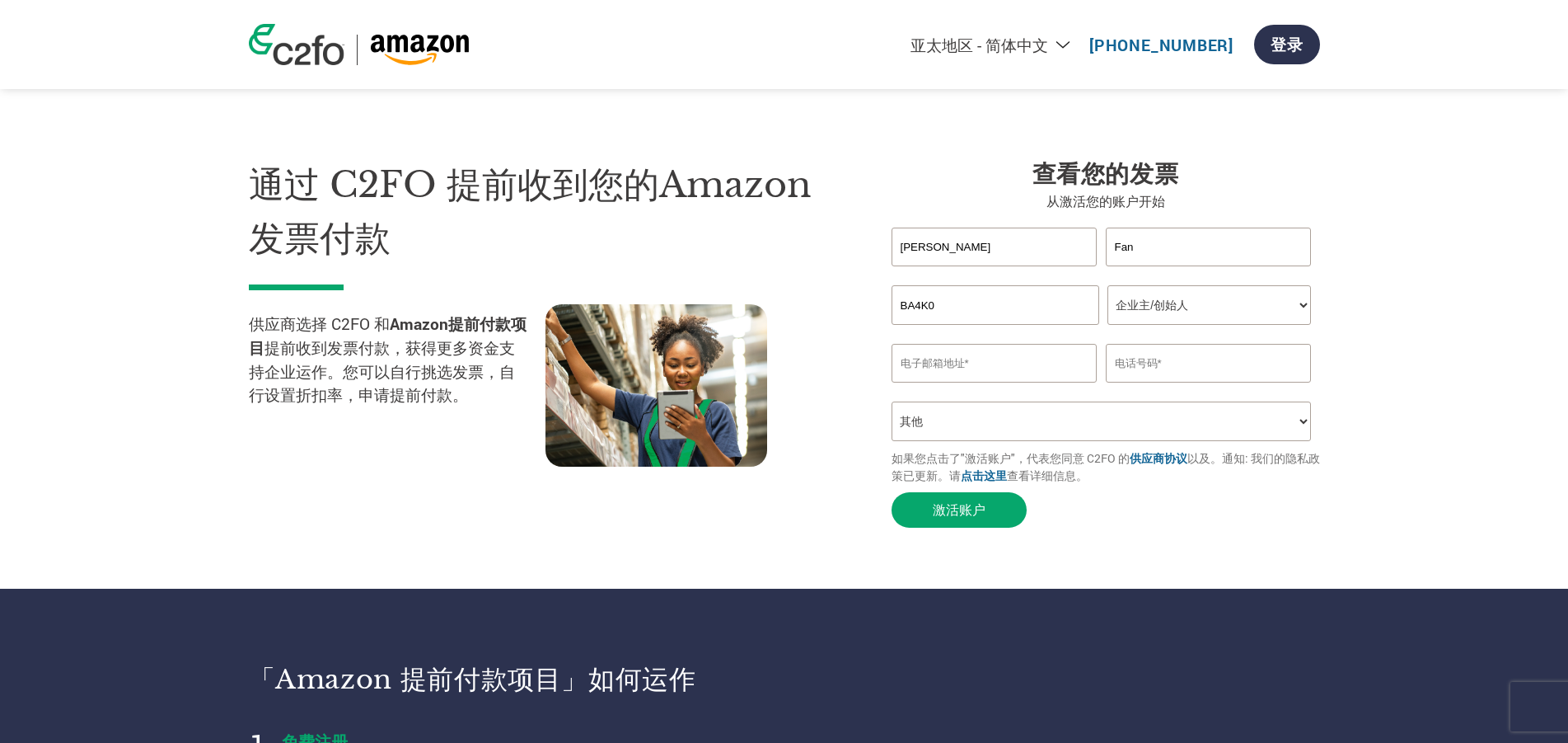
type input "BA4K0"
click at [1471, 295] on section "通过 C2FO 提前收到您的Amazon发票付款 供应商选择 C2FO 和 Amazon提前付款项目 提前收到发票付款，获得更多资金支持企业运作。您可以自行挑…" at bounding box center [784, 327] width 1568 height 522
click at [1191, 307] on select "您的职位* 首席财务官 会计长 财务长 财务总监 信贷经理 首席执行官 总裁 企业主/创始人 会计人员 簿记人员 应收账款人员 办公室经理 其他" at bounding box center [1209, 305] width 203 height 40
click at [1108, 286] on select "您的职位* 首席财务官 会计长 财务长 财务总监 信贷经理 首席执行官 总裁 企业主/创始人 会计人员 簿记人员 应收账款人员 办公室经理 其他" at bounding box center [1209, 305] width 203 height 40
click at [960, 374] on input "email" at bounding box center [994, 363] width 206 height 39
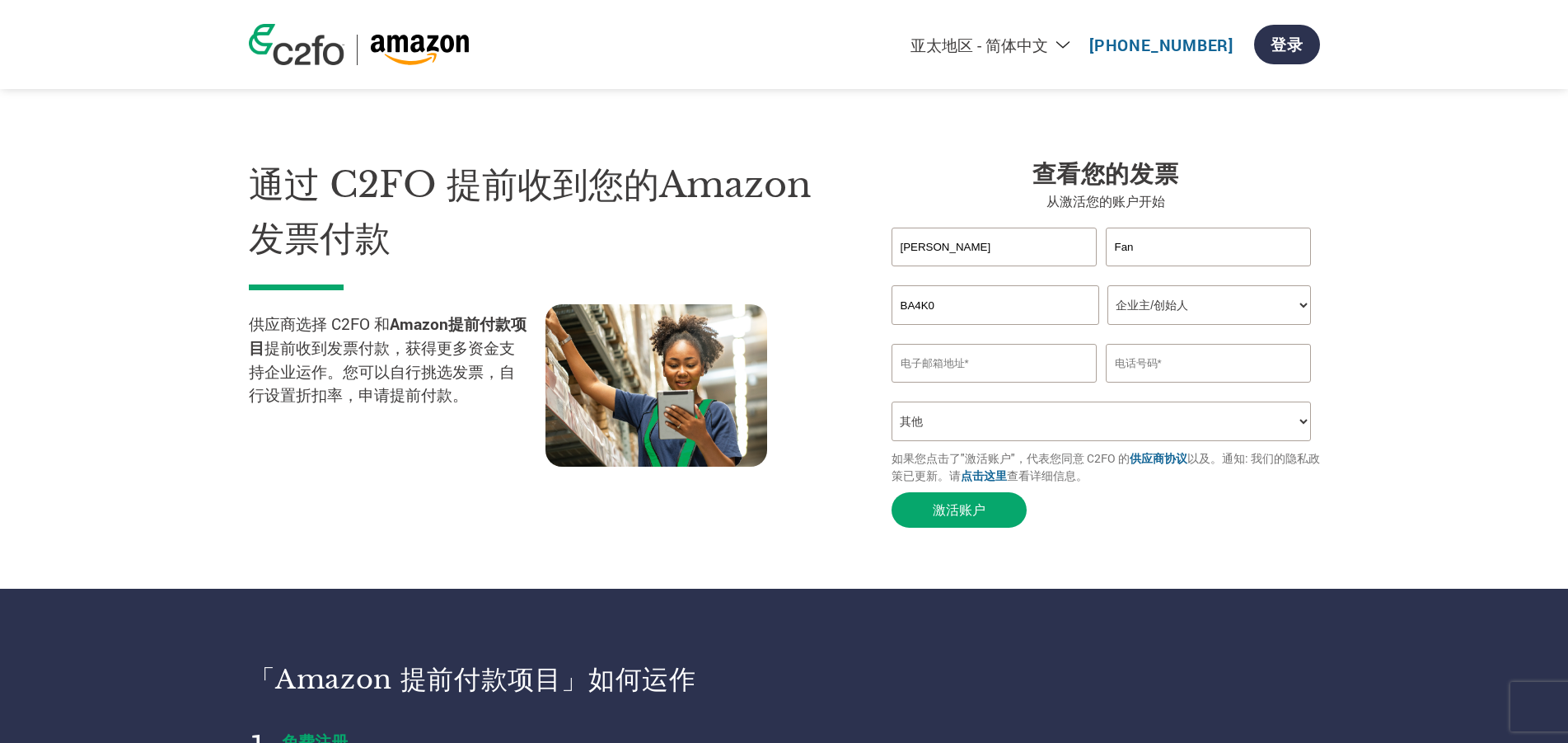
click at [1163, 365] on input "text" at bounding box center [1208, 363] width 206 height 39
click at [925, 367] on input "email" at bounding box center [994, 363] width 206 height 39
paste input "[EMAIL_ADDRESS][DOMAIN_NAME]"
type input "[EMAIL_ADDRESS][DOMAIN_NAME]"
click at [971, 427] on select "您是如何知道这个项目的？ 从我的客户处得知 收到了电子邮件 社交媒体 在线搜索 家人/朋友/熟人 在一次活动中 其他" at bounding box center [1102, 421] width 420 height 40
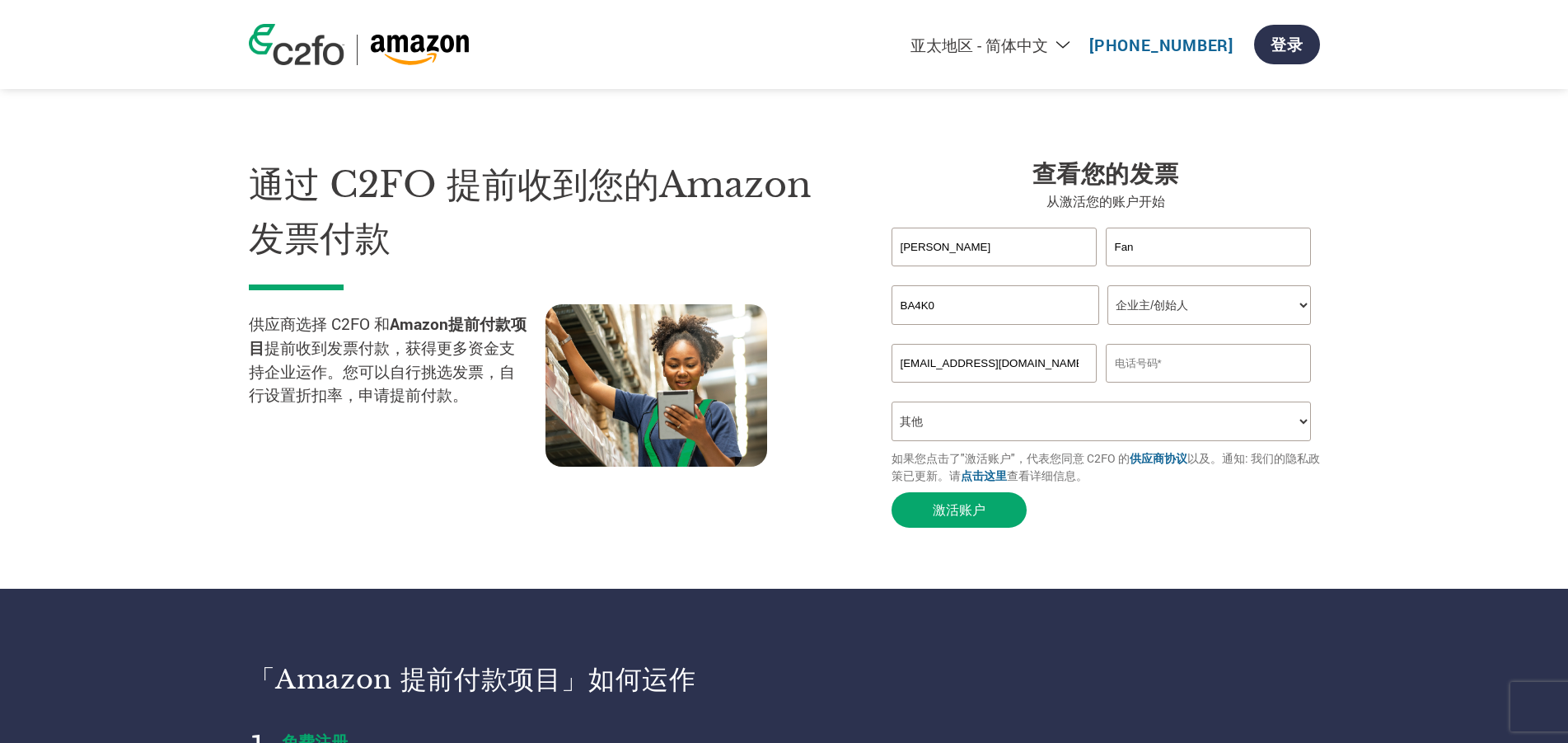
click at [892, 407] on select "您是如何知道这个项目的？ 从我的客户处得知 收到了电子邮件 社交媒体 在线搜索 家人/朋友/熟人 在一次活动中 其他" at bounding box center [1102, 421] width 420 height 40
click at [1193, 379] on input "text" at bounding box center [1208, 363] width 206 height 39
click at [1149, 359] on input "text" at bounding box center [1208, 363] width 206 height 39
type input "18620277393"
click at [879, 400] on div "查看您的发票 从激活您的账户开始 huajun Fan Invalid first name or first name is too long Invali…" at bounding box center [1093, 347] width 454 height 377
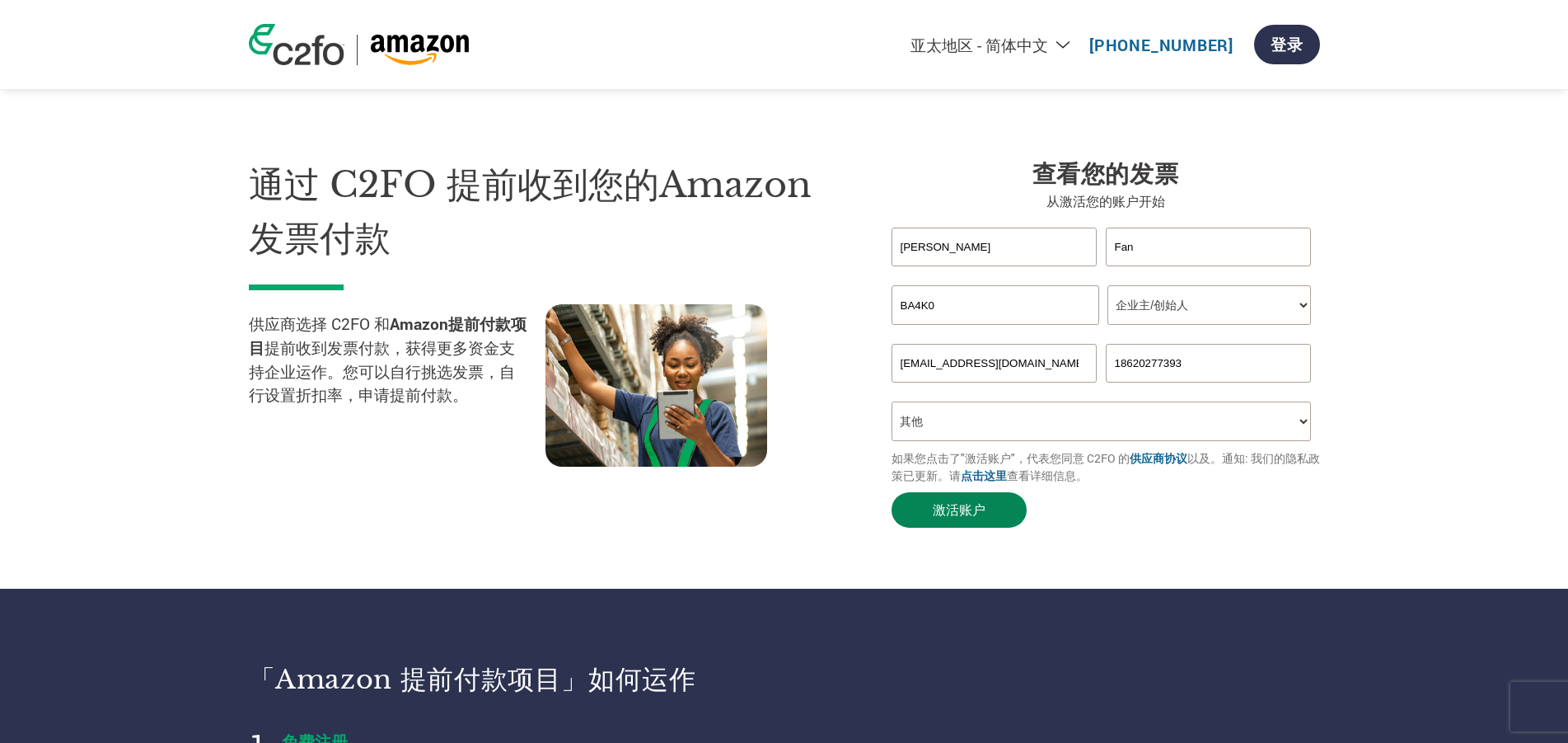
click at [932, 502] on button "激活账户" at bounding box center [960, 510] width 135 height 36
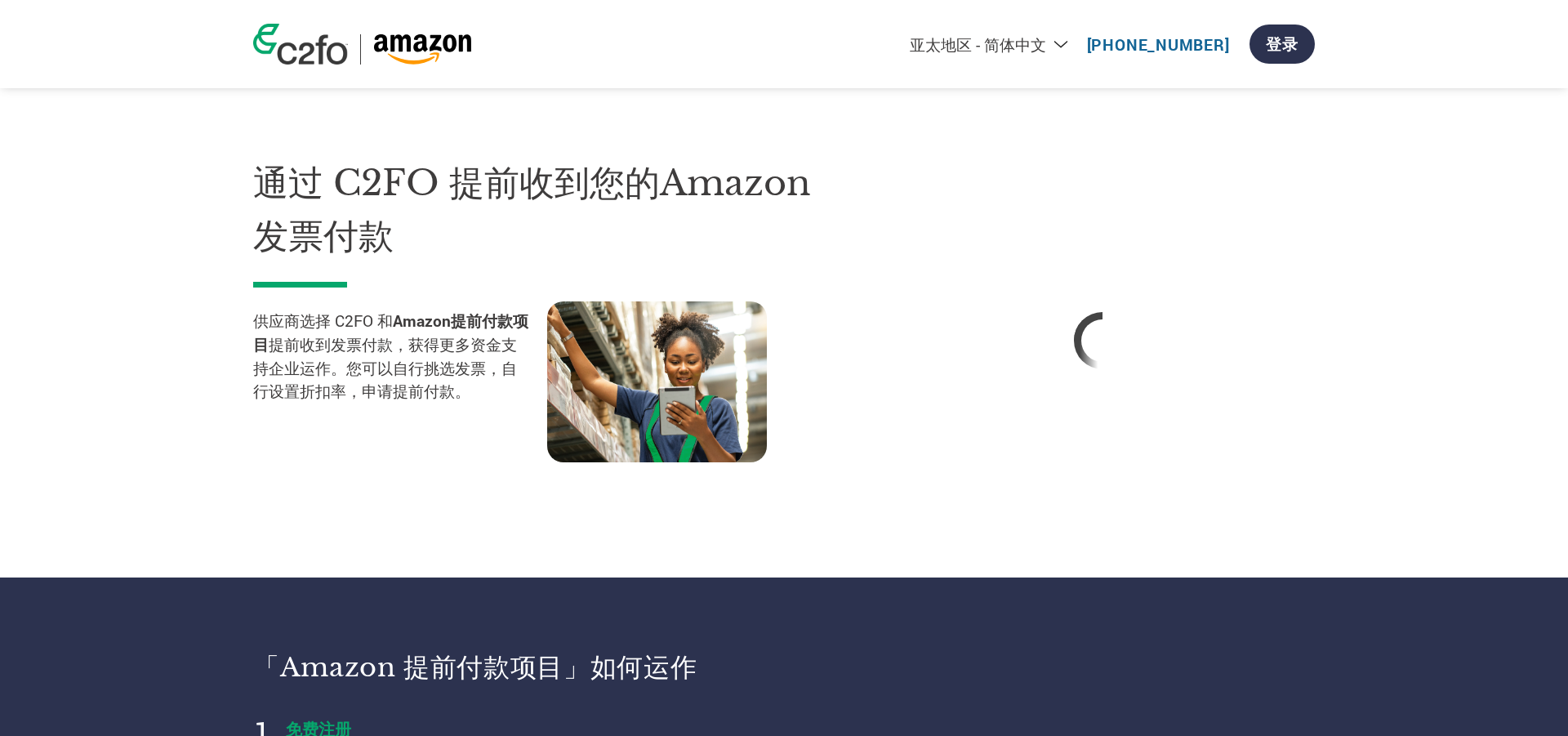
select select "zh-CN"
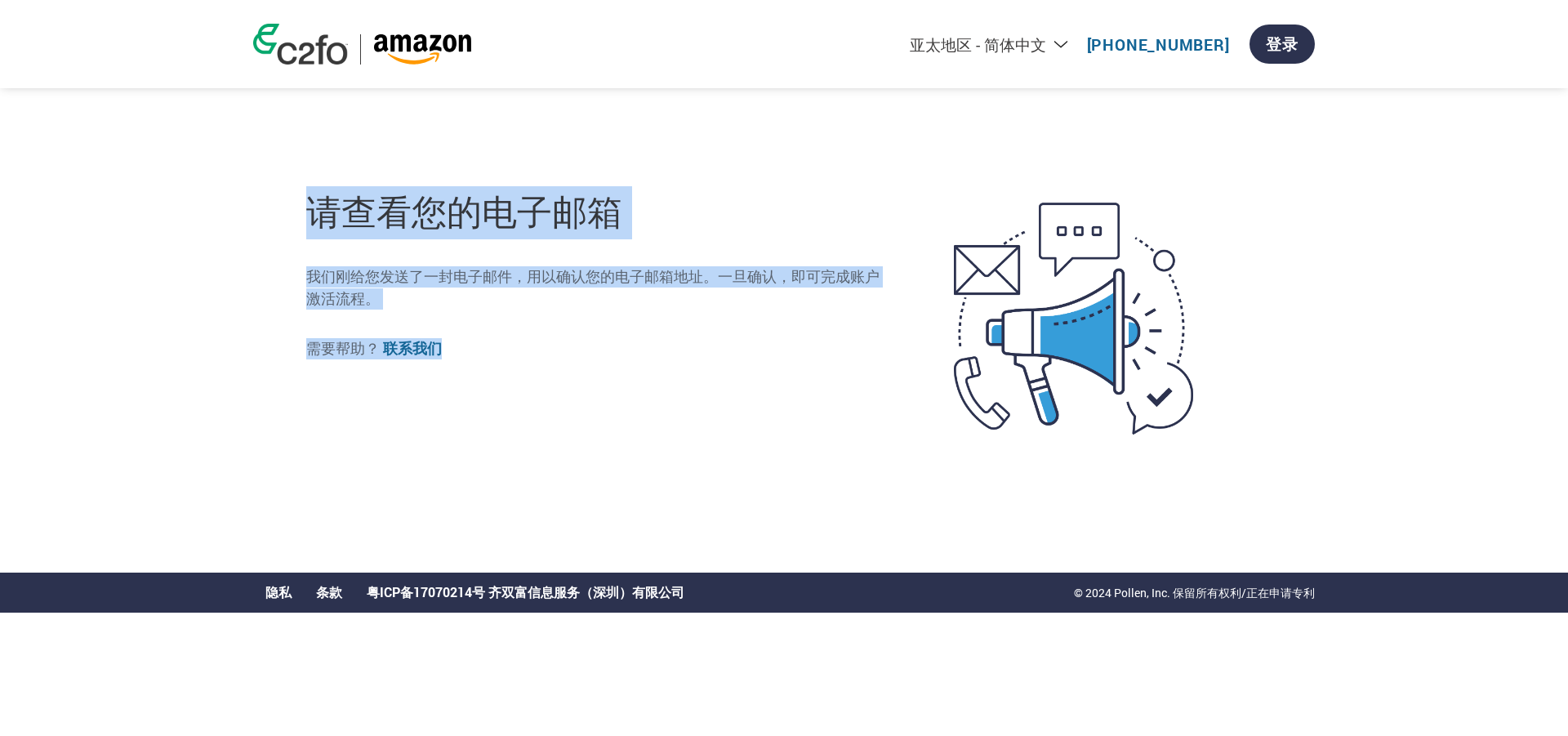
drag, startPoint x: 407, startPoint y: 196, endPoint x: 359, endPoint y: 405, distance: 214.4
click at [562, 375] on div "请查看您的电子邮箱 我们刚给您发送了一封电子邮件，用以确认您的电子邮箱地址。一旦确认，即可完成账户激活流程。 需要帮助？ 联系我们" at bounding box center [783, 318] width 1061 height 507
click at [192, 333] on div "Americas - English Américas - Español [GEOGRAPHIC_DATA] - Português Amériques -…" at bounding box center [784, 273] width 1568 height 547
